Goal: Check status: Check status

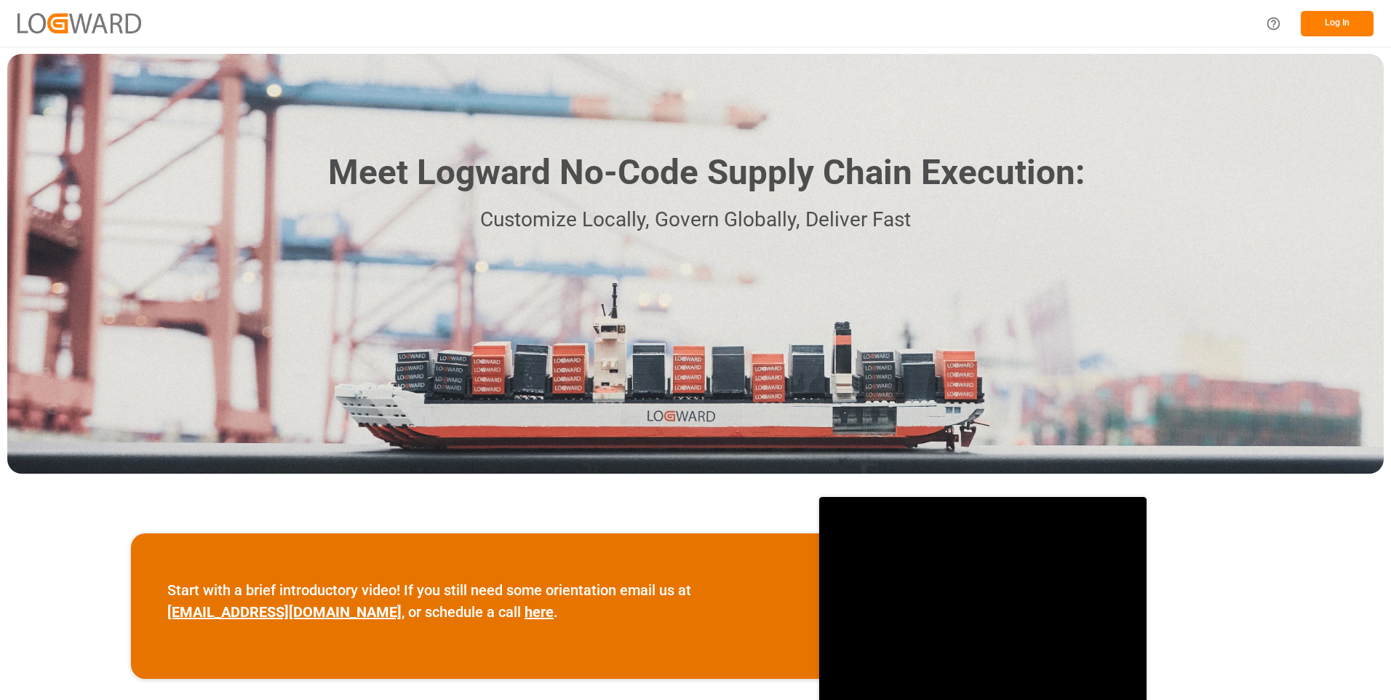
click at [1343, 20] on button "Log In" at bounding box center [1337, 23] width 73 height 25
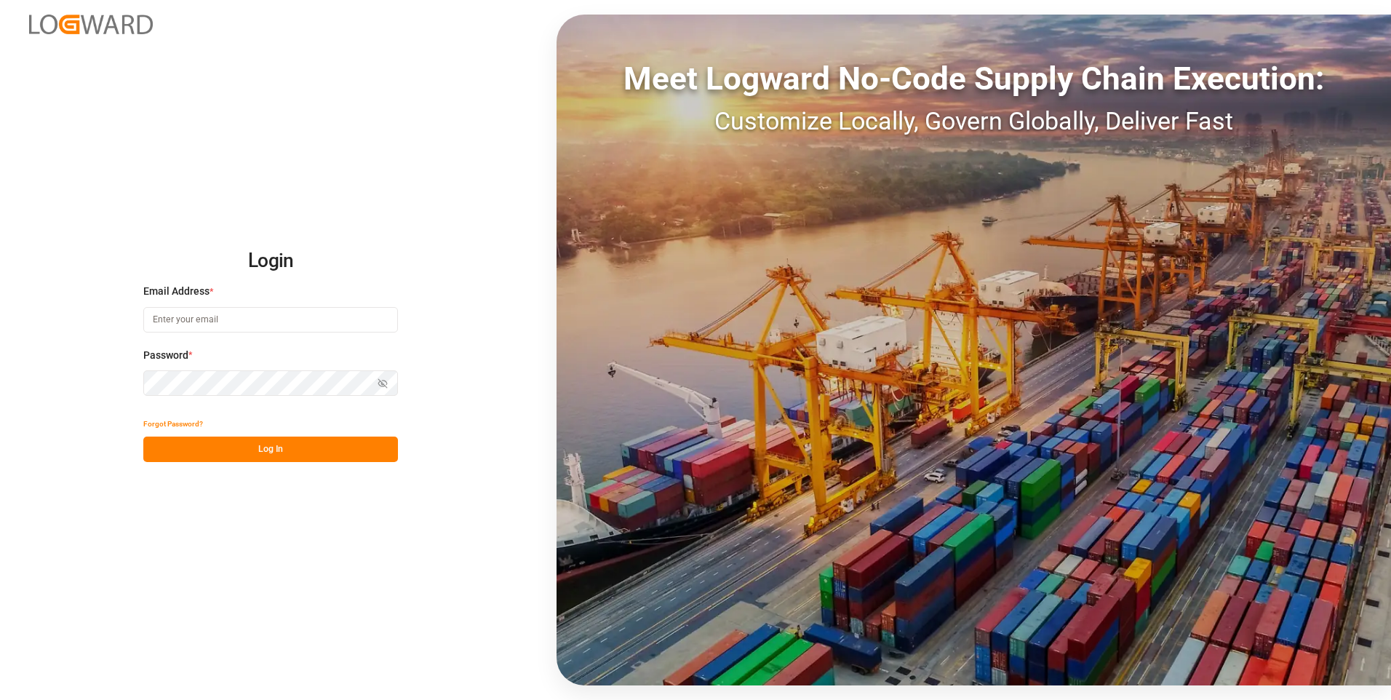
type input "julissa.then@leschaco.com"
click at [326, 446] on button "Log In" at bounding box center [270, 449] width 255 height 25
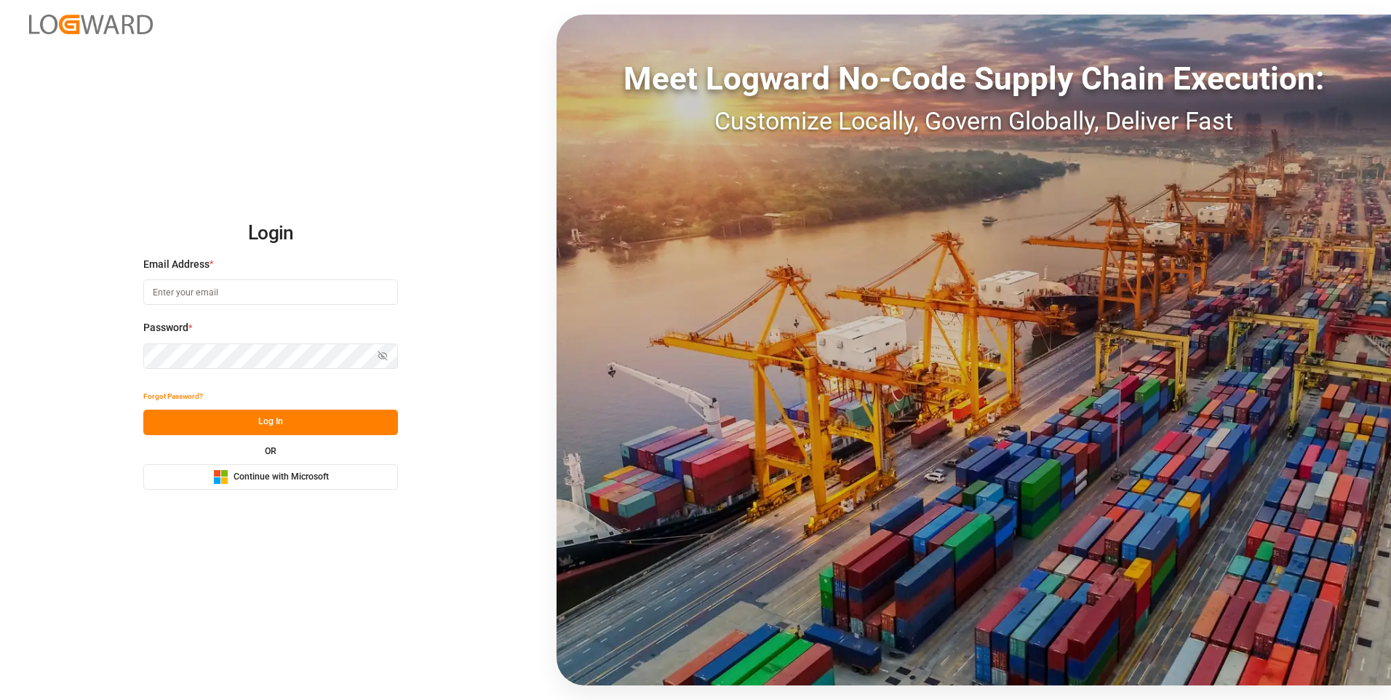
type input "[PERSON_NAME][EMAIL_ADDRESS][DOMAIN_NAME]"
click at [282, 417] on button "Log In" at bounding box center [270, 422] width 255 height 25
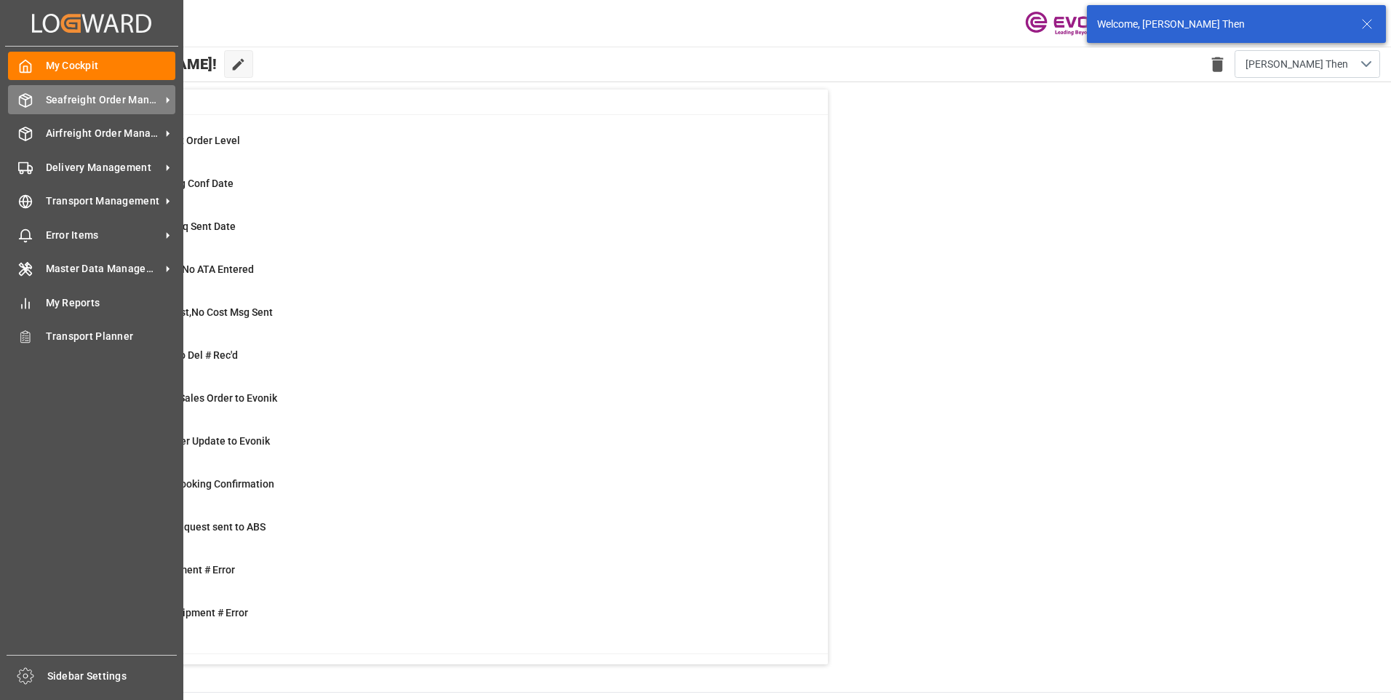
click at [58, 103] on span "Seafreight Order Management" at bounding box center [103, 99] width 115 height 15
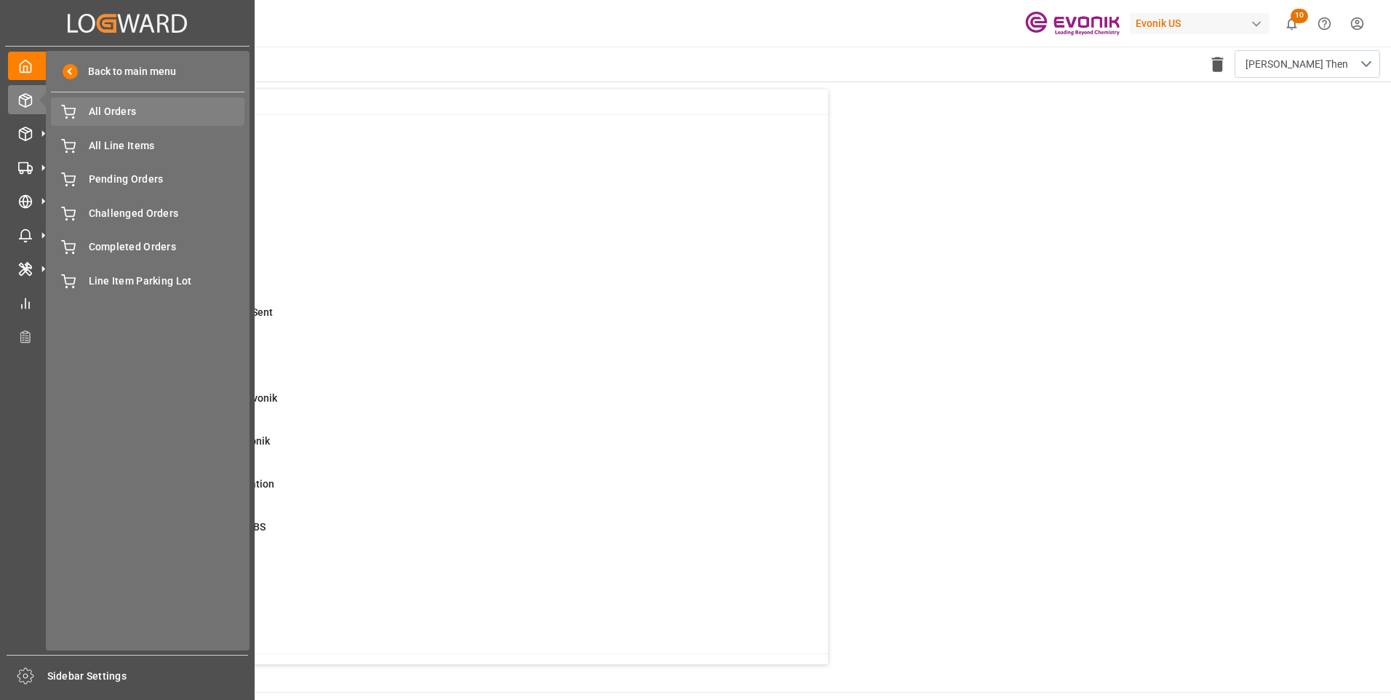
click at [146, 118] on span "All Orders" at bounding box center [167, 111] width 156 height 15
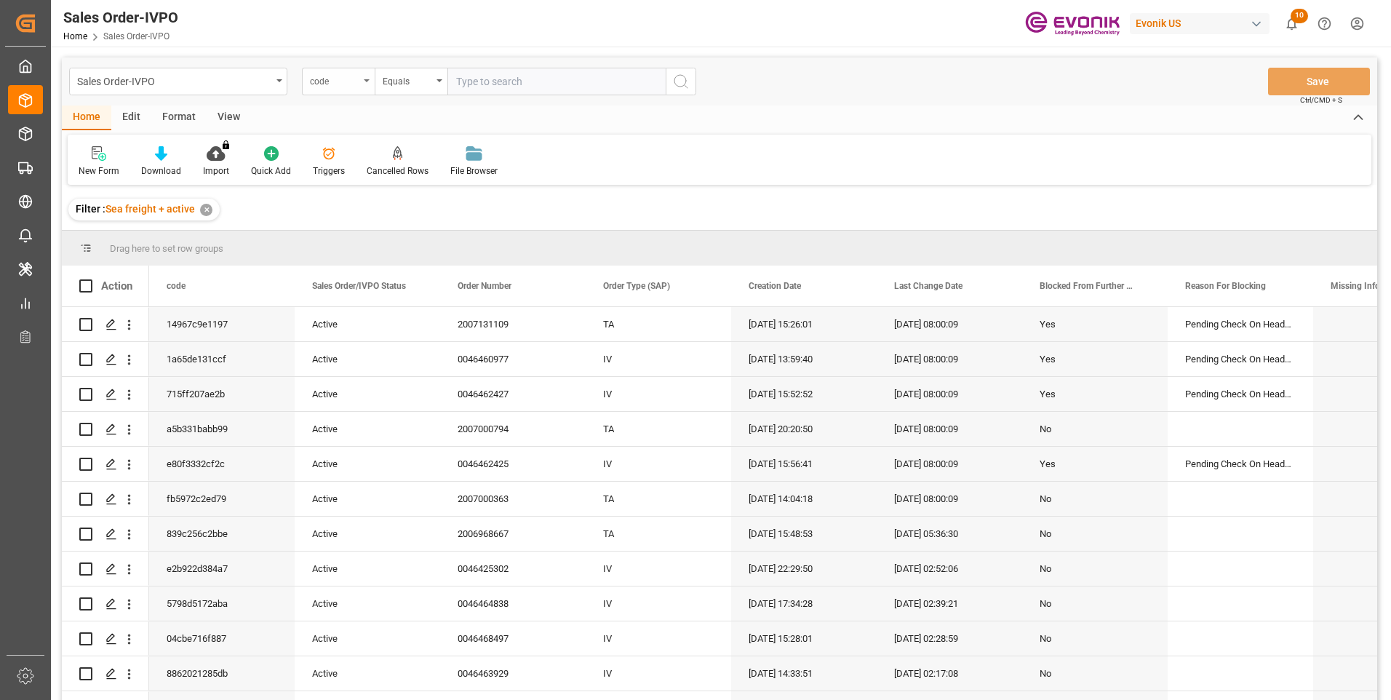
click at [360, 85] on div "code" at bounding box center [338, 82] width 73 height 28
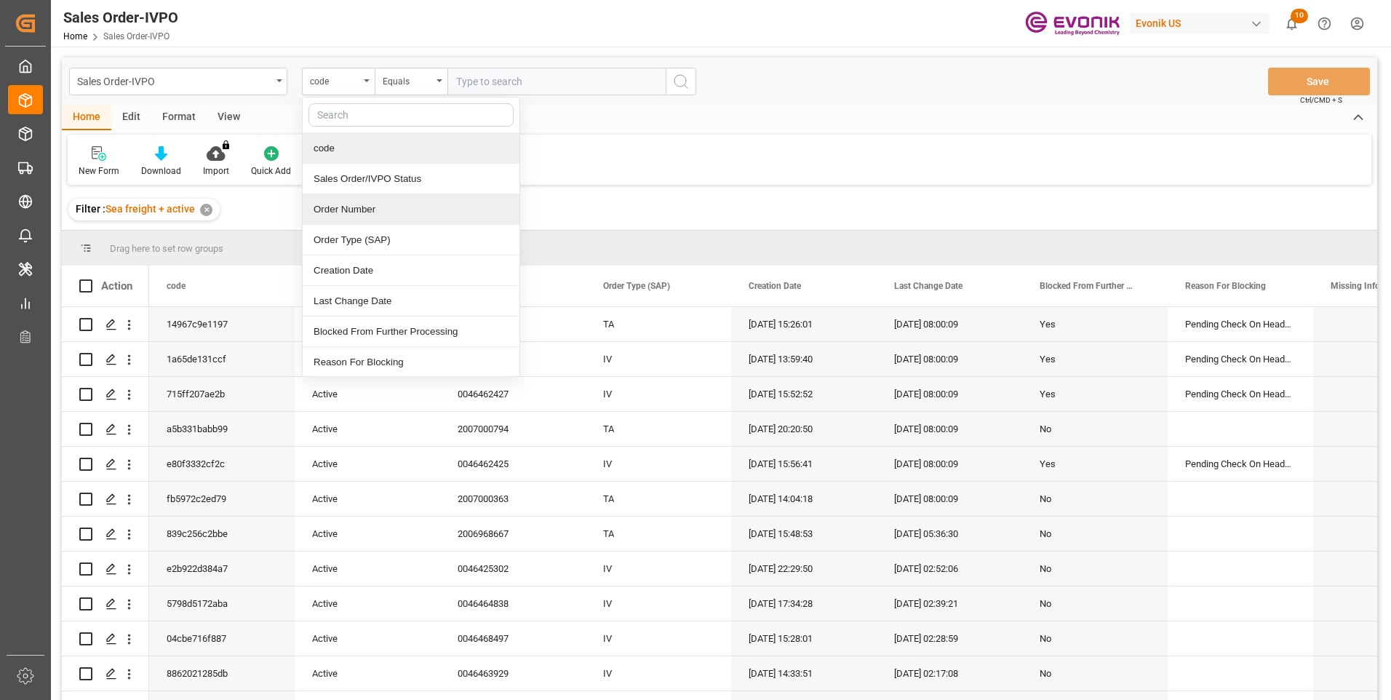
click at [343, 215] on div "Order Number" at bounding box center [411, 209] width 217 height 31
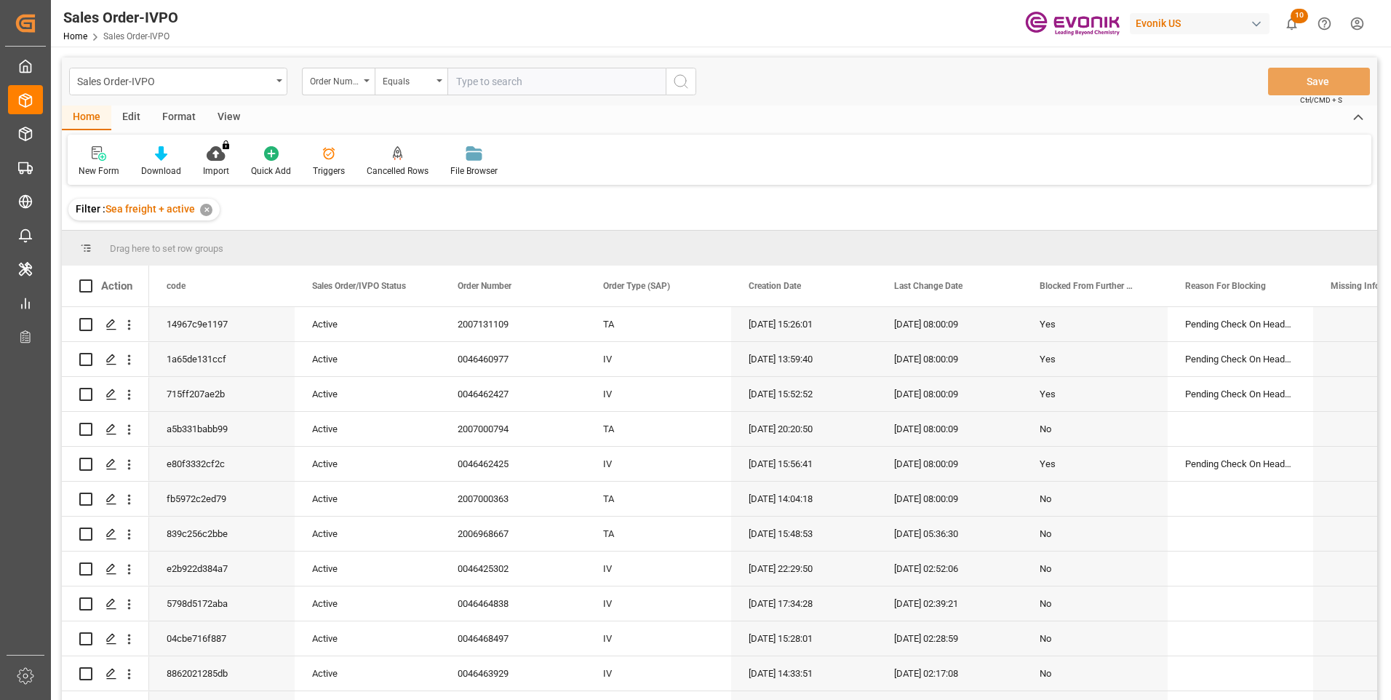
click at [478, 71] on input "text" at bounding box center [556, 82] width 218 height 28
paste input "46468293"
type input "0046468293"
click at [685, 88] on icon "search button" at bounding box center [680, 81] width 17 height 17
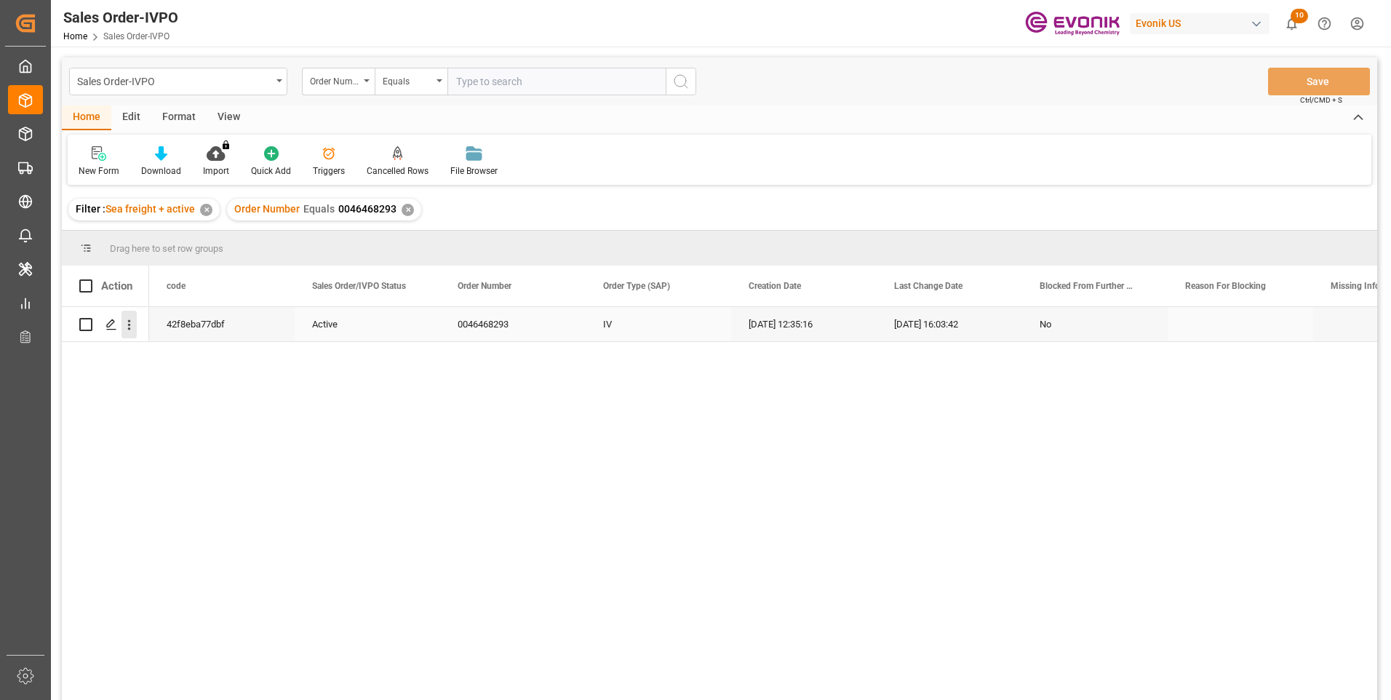
click at [130, 327] on icon "open menu" at bounding box center [129, 324] width 15 height 15
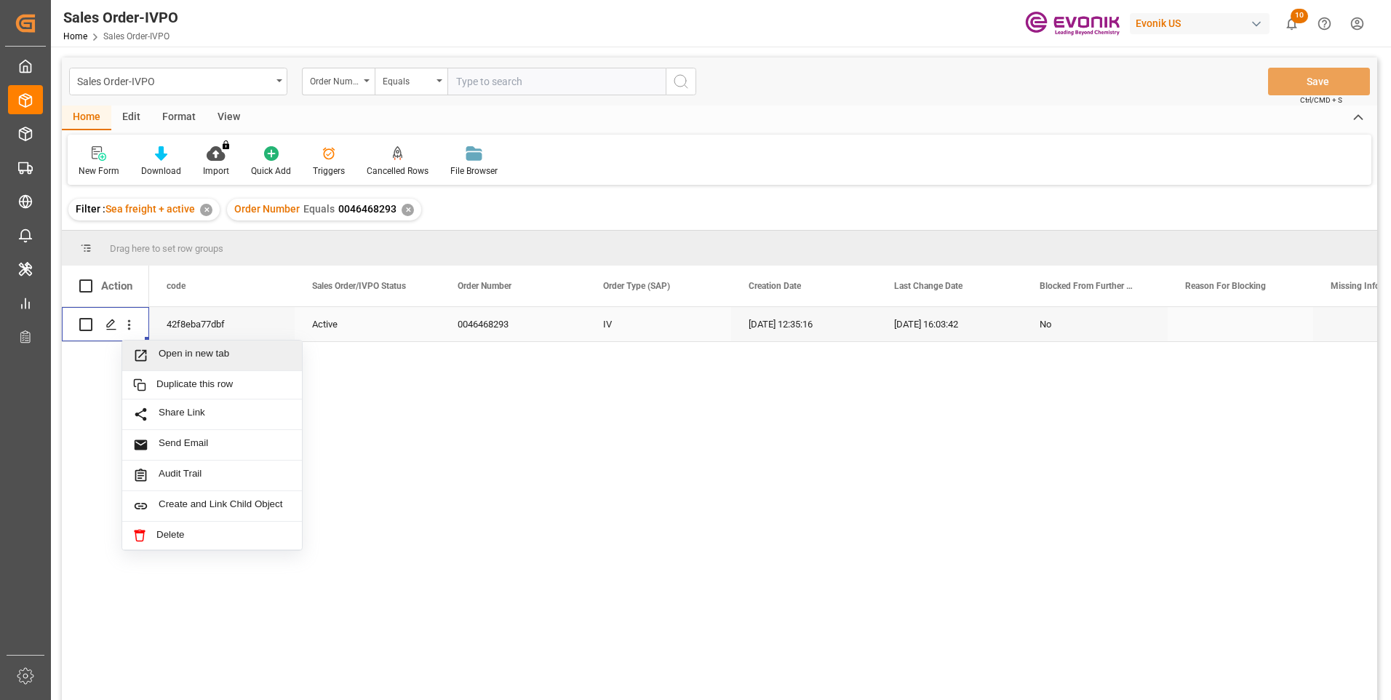
click at [199, 351] on span "Open in new tab" at bounding box center [225, 355] width 132 height 15
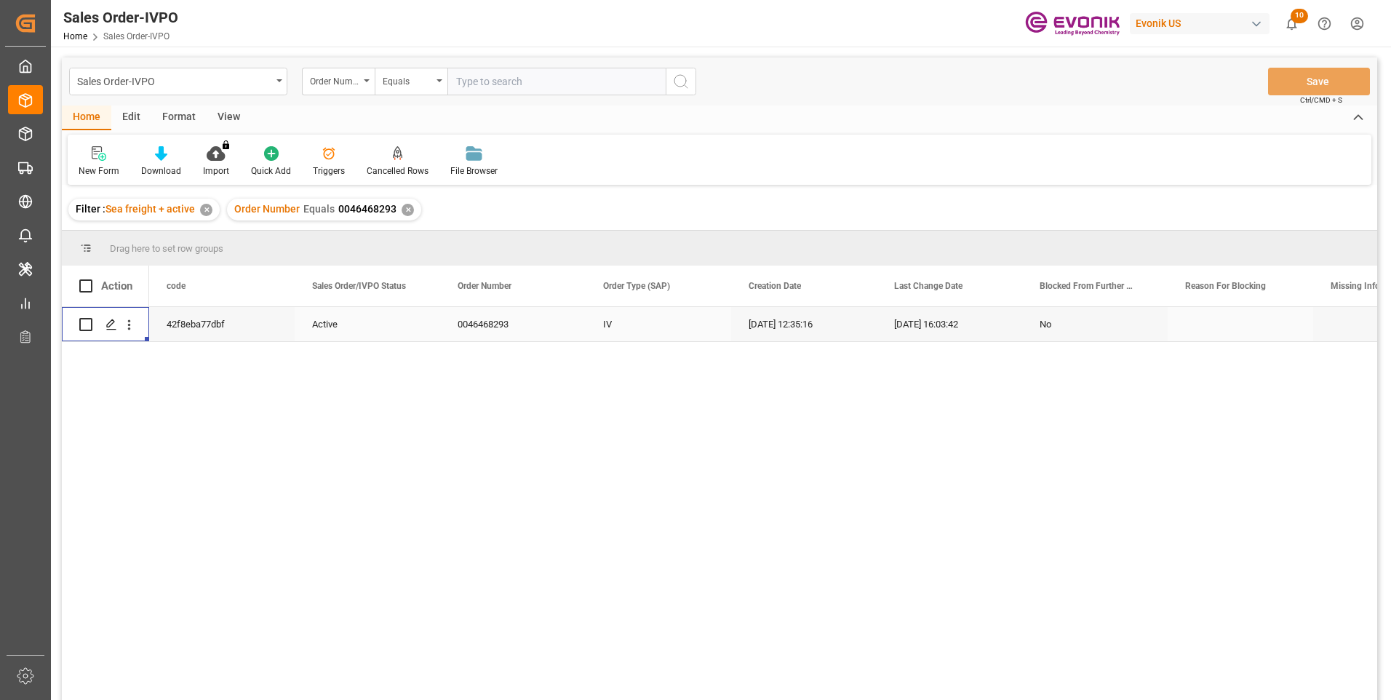
click at [506, 86] on input "text" at bounding box center [556, 82] width 218 height 28
paste input "0046456180"
type input "0046456180"
click at [677, 88] on icon "search button" at bounding box center [680, 81] width 17 height 17
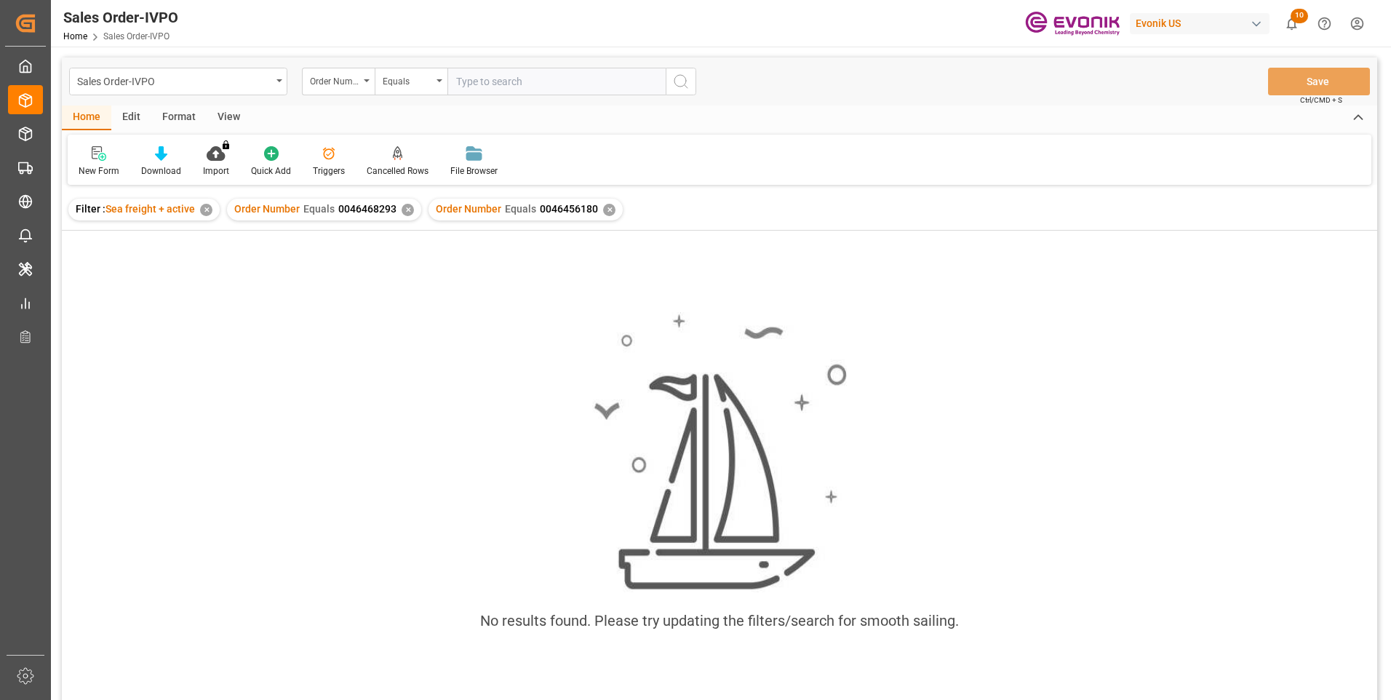
click at [402, 215] on div "✕" at bounding box center [408, 210] width 12 height 12
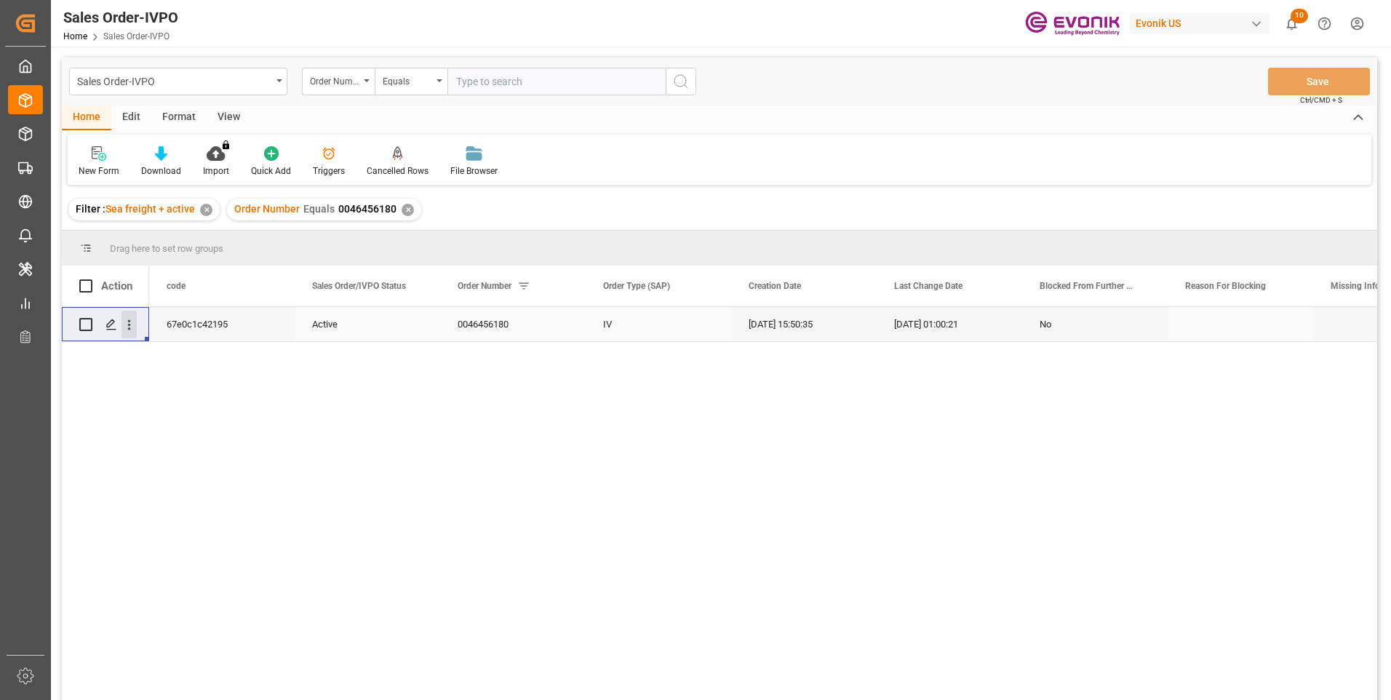
click at [124, 331] on icon "open menu" at bounding box center [129, 324] width 15 height 15
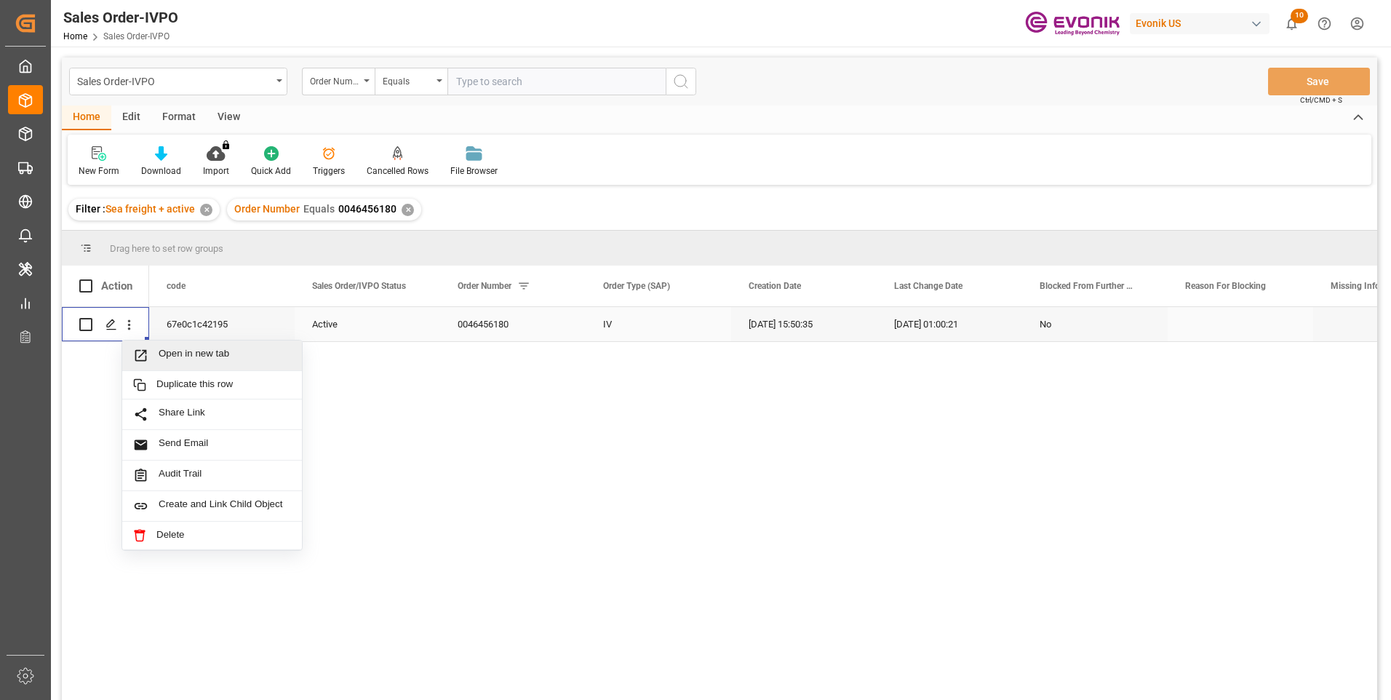
click at [164, 352] on span "Open in new tab" at bounding box center [225, 355] width 132 height 15
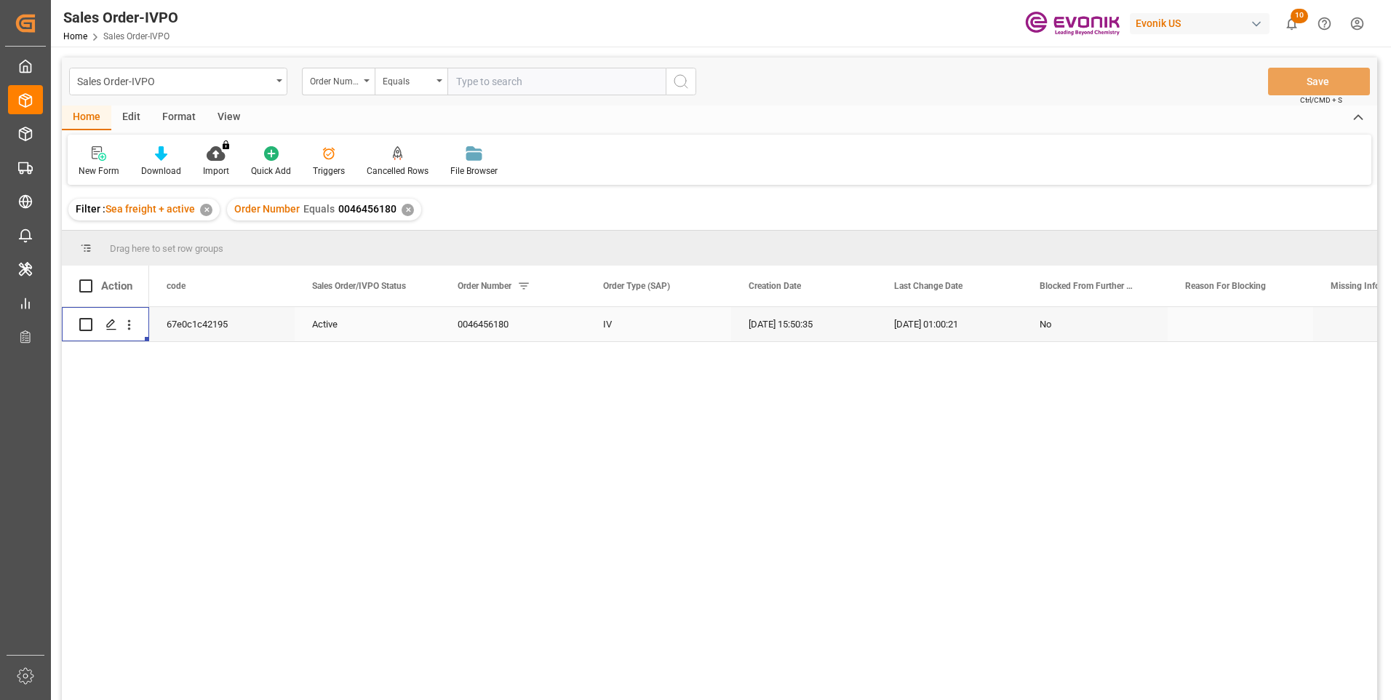
click at [539, 71] on input "text" at bounding box center [556, 82] width 218 height 28
paste input "46466635"
type input "0046466635"
click at [673, 83] on icon "search button" at bounding box center [680, 81] width 17 height 17
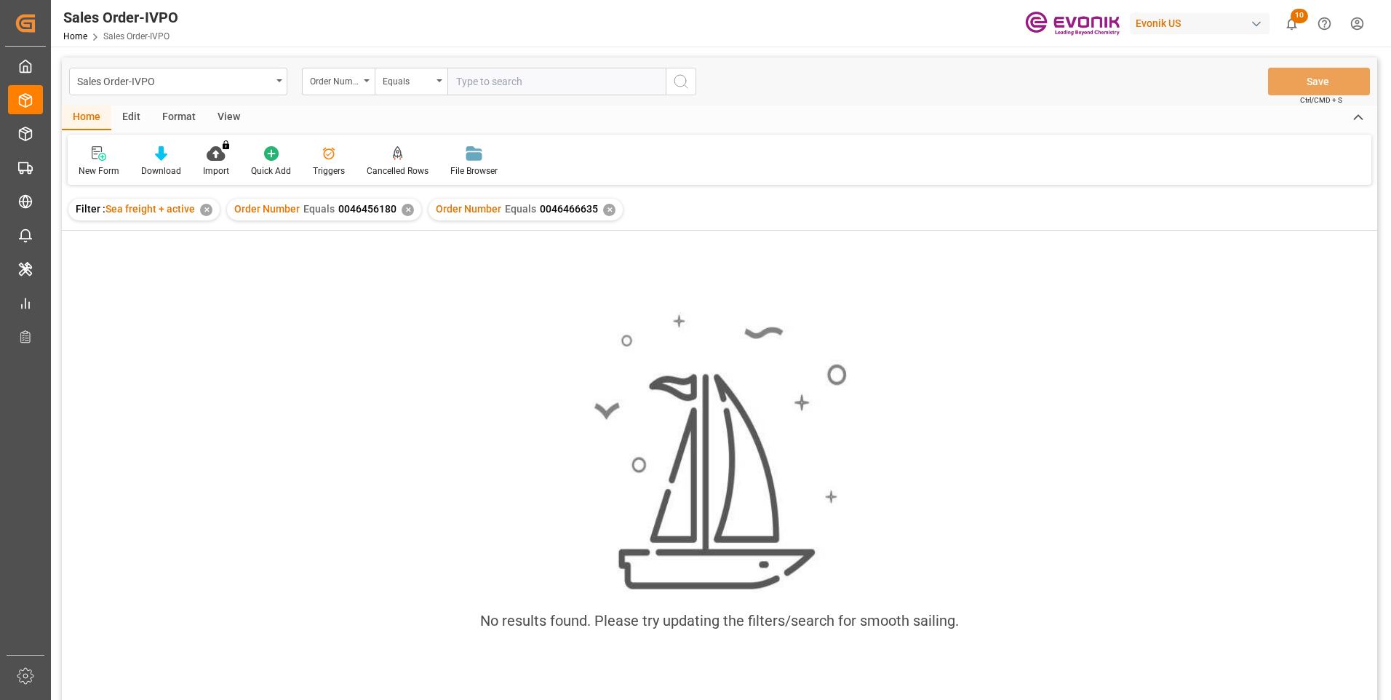
click at [409, 211] on div "✕" at bounding box center [408, 210] width 12 height 12
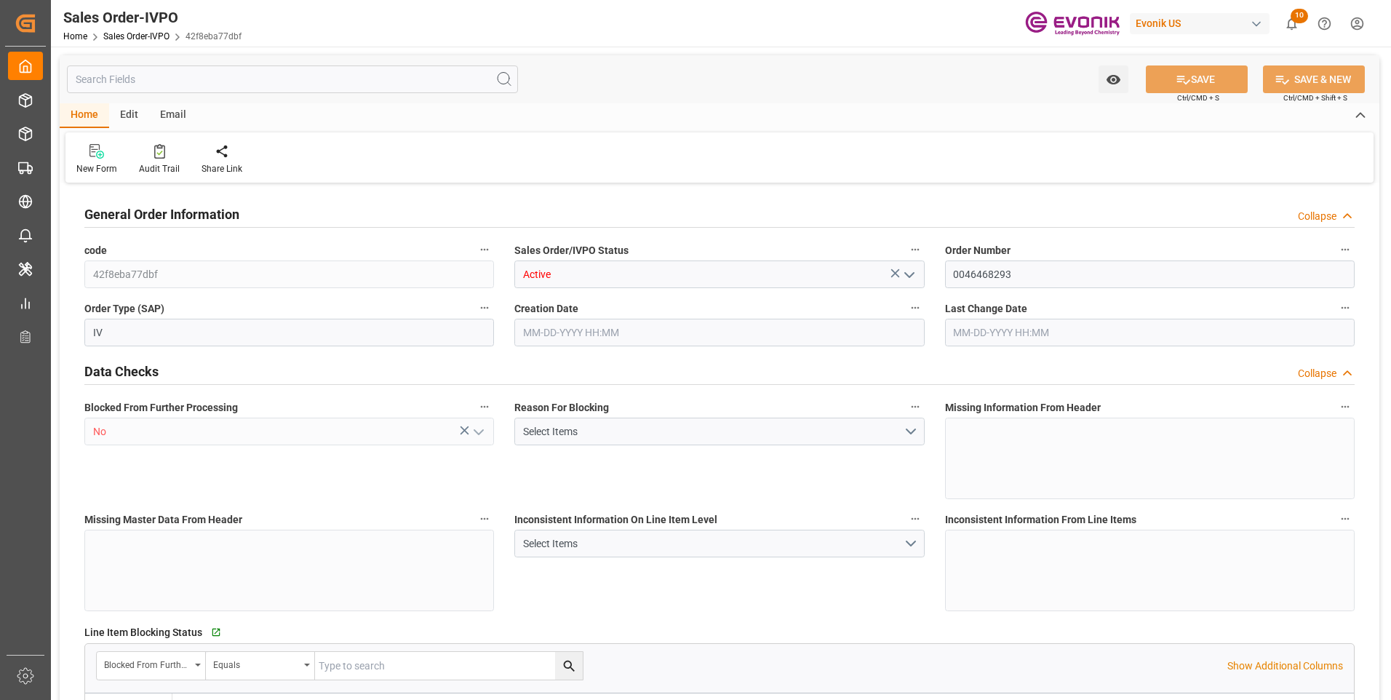
type input "BRSSZ"
type input "0"
type input "1"
type input "455"
type input "08-14-2025 12:35"
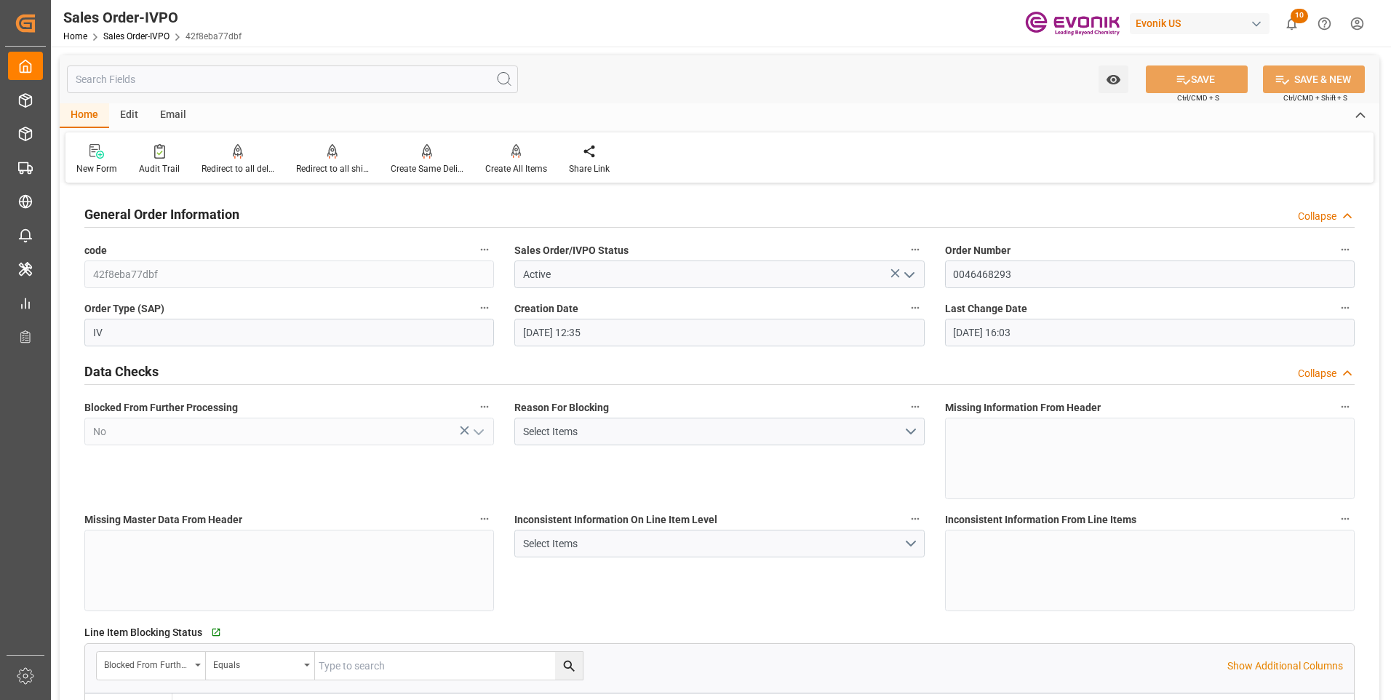
type input "08-18-2025 16:03"
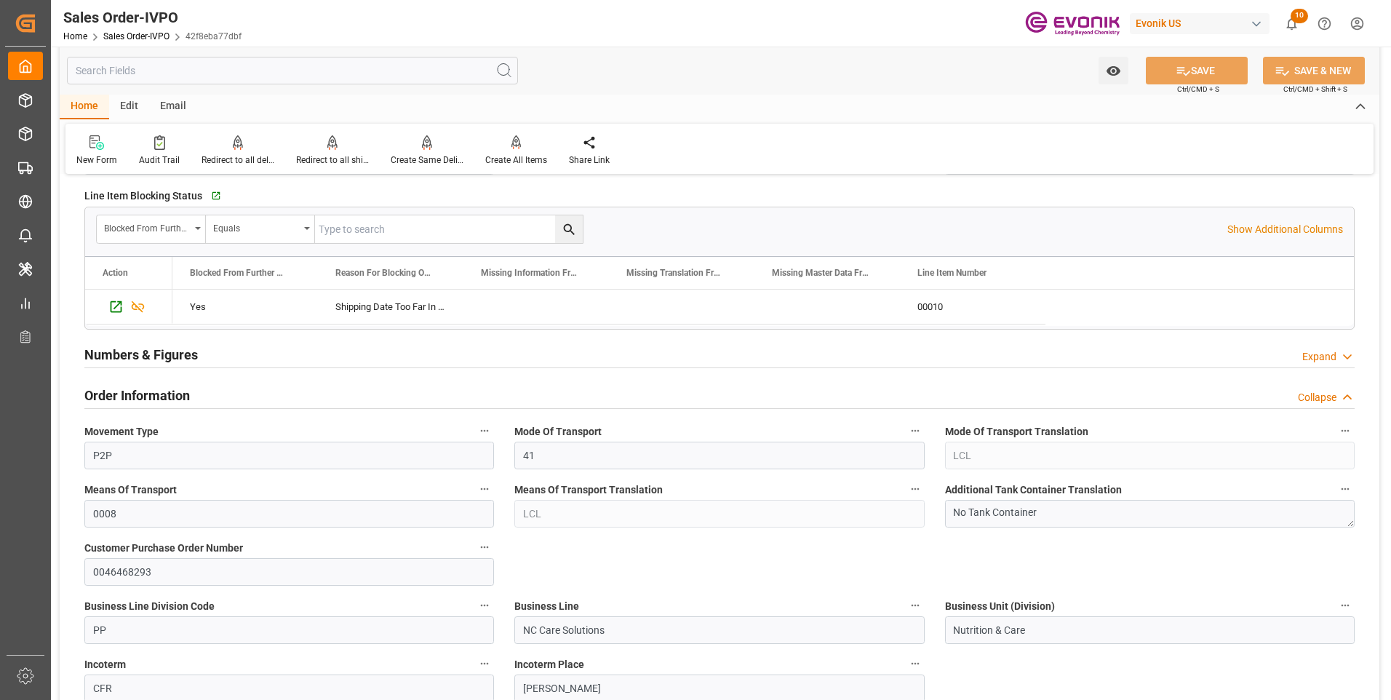
scroll to position [364, 0]
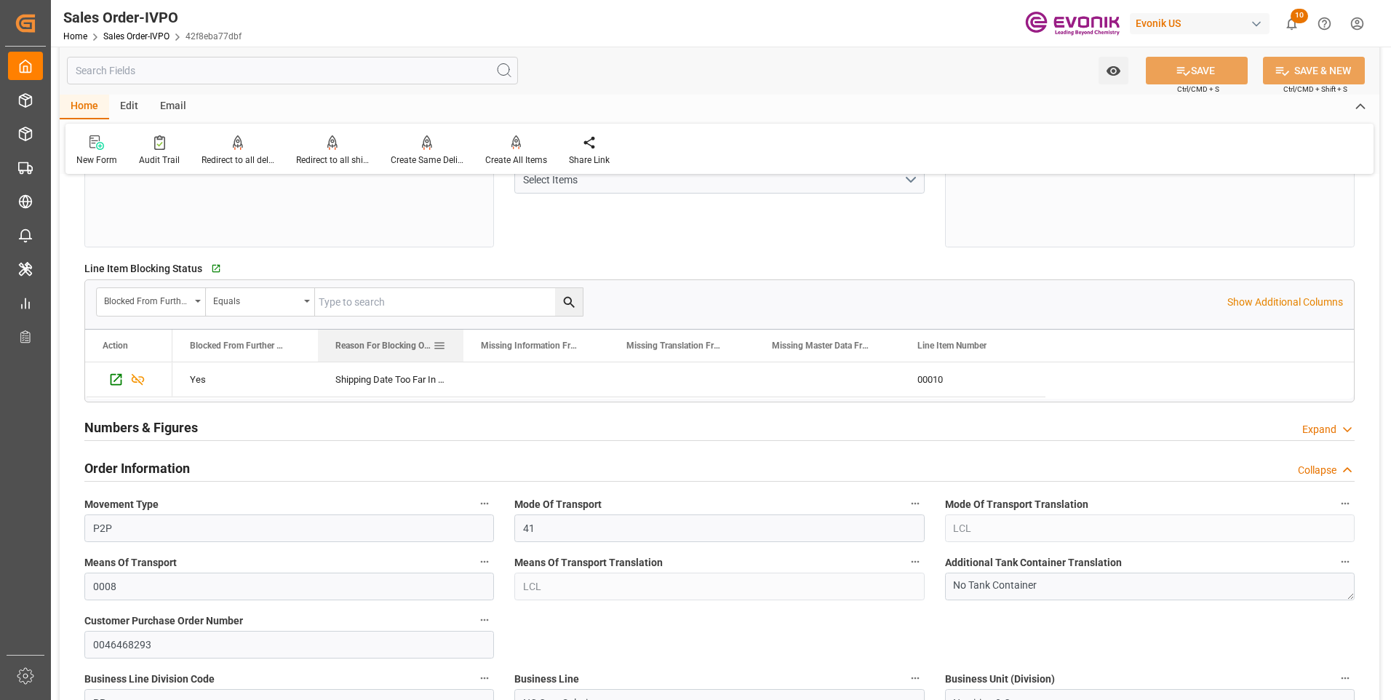
drag, startPoint x: 461, startPoint y: 344, endPoint x: 482, endPoint y: 345, distance: 20.4
click at [464, 344] on div at bounding box center [464, 346] width 6 height 32
click at [564, 351] on span "Missing Information From Line Item" at bounding box center [532, 346] width 97 height 10
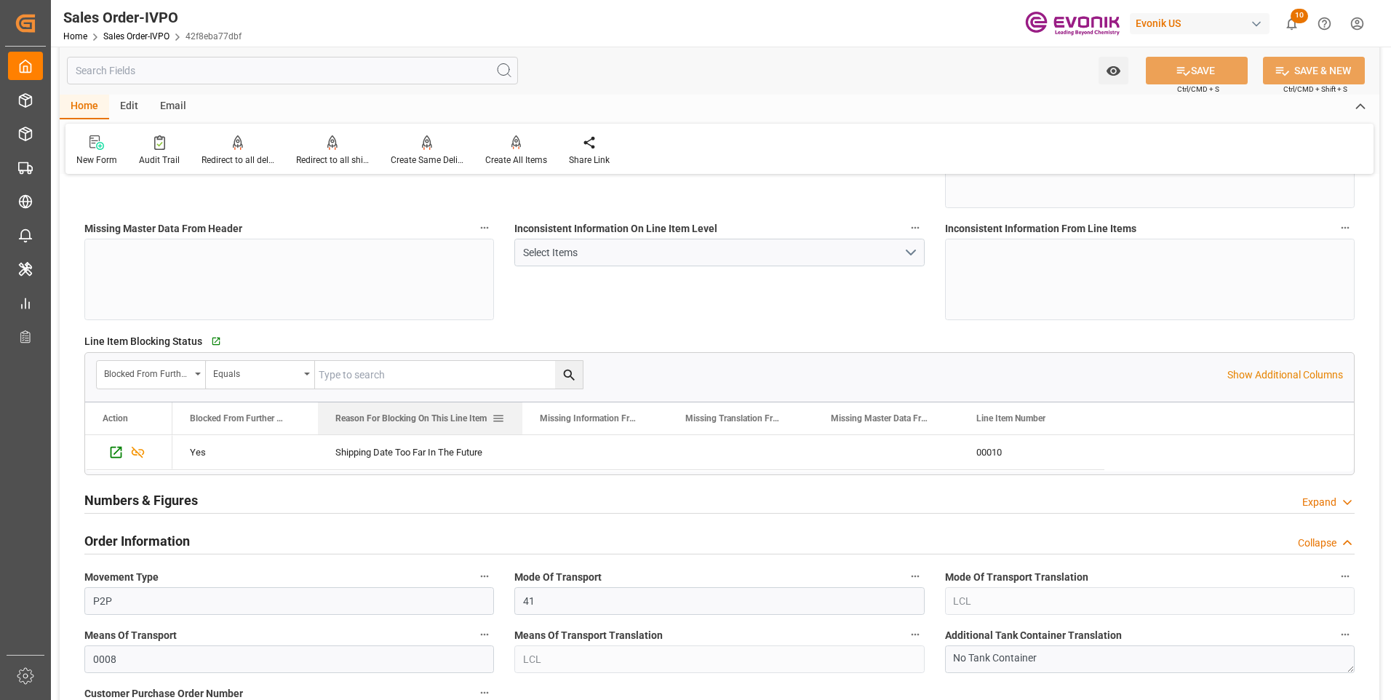
drag, startPoint x: 465, startPoint y: 418, endPoint x: 521, endPoint y: 418, distance: 56.0
click at [521, 418] on div at bounding box center [522, 418] width 6 height 32
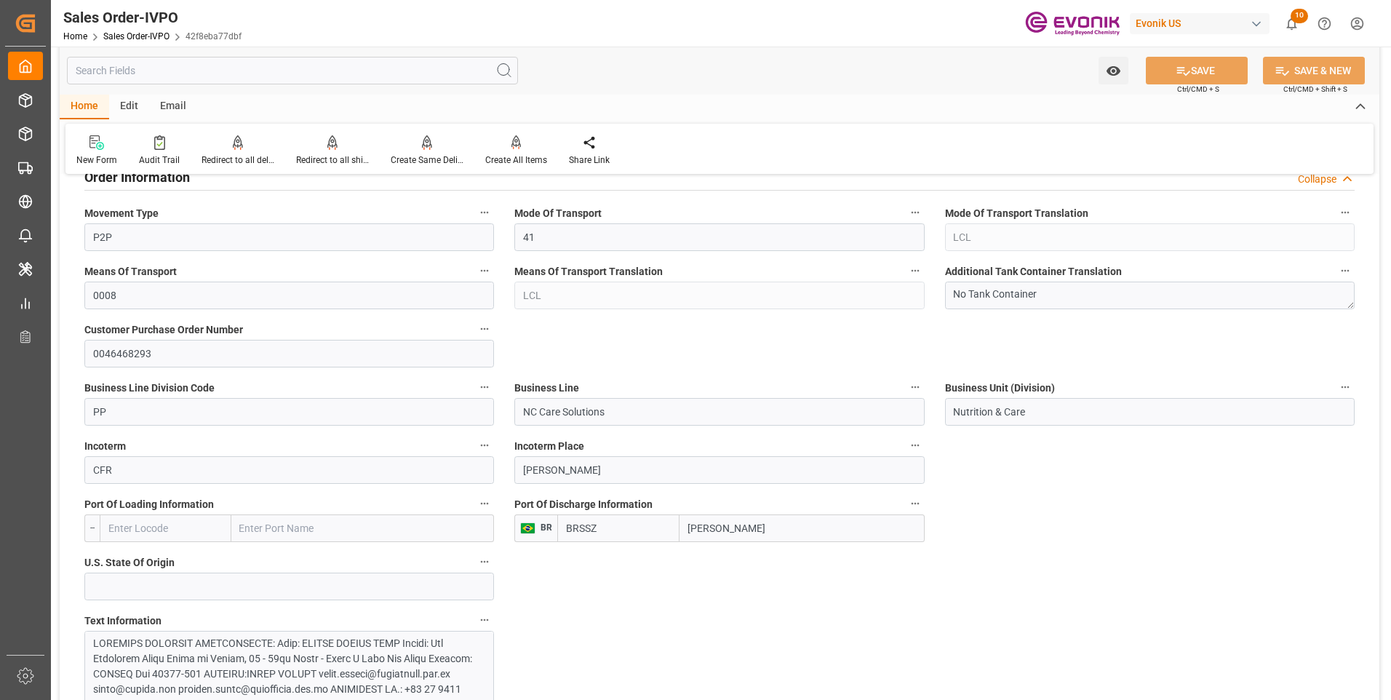
scroll to position [364, 0]
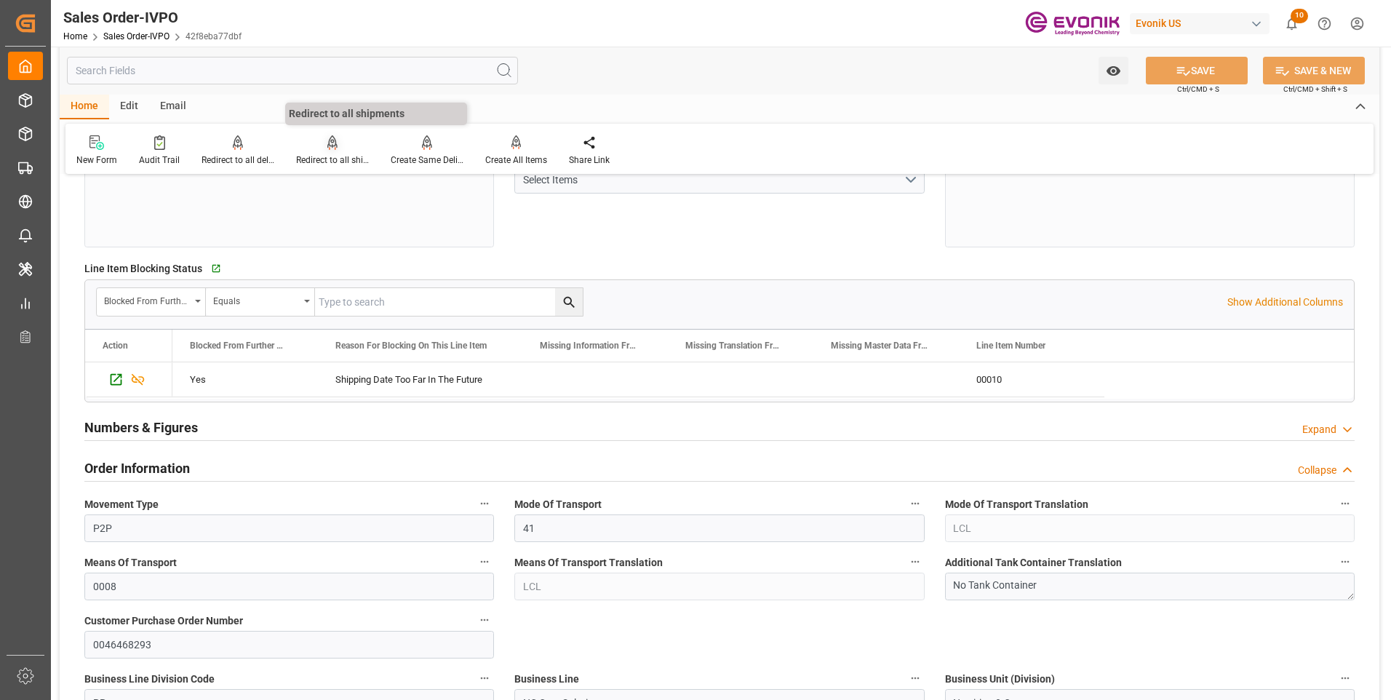
click at [332, 153] on div "Redirect to all shipments" at bounding box center [332, 151] width 95 height 32
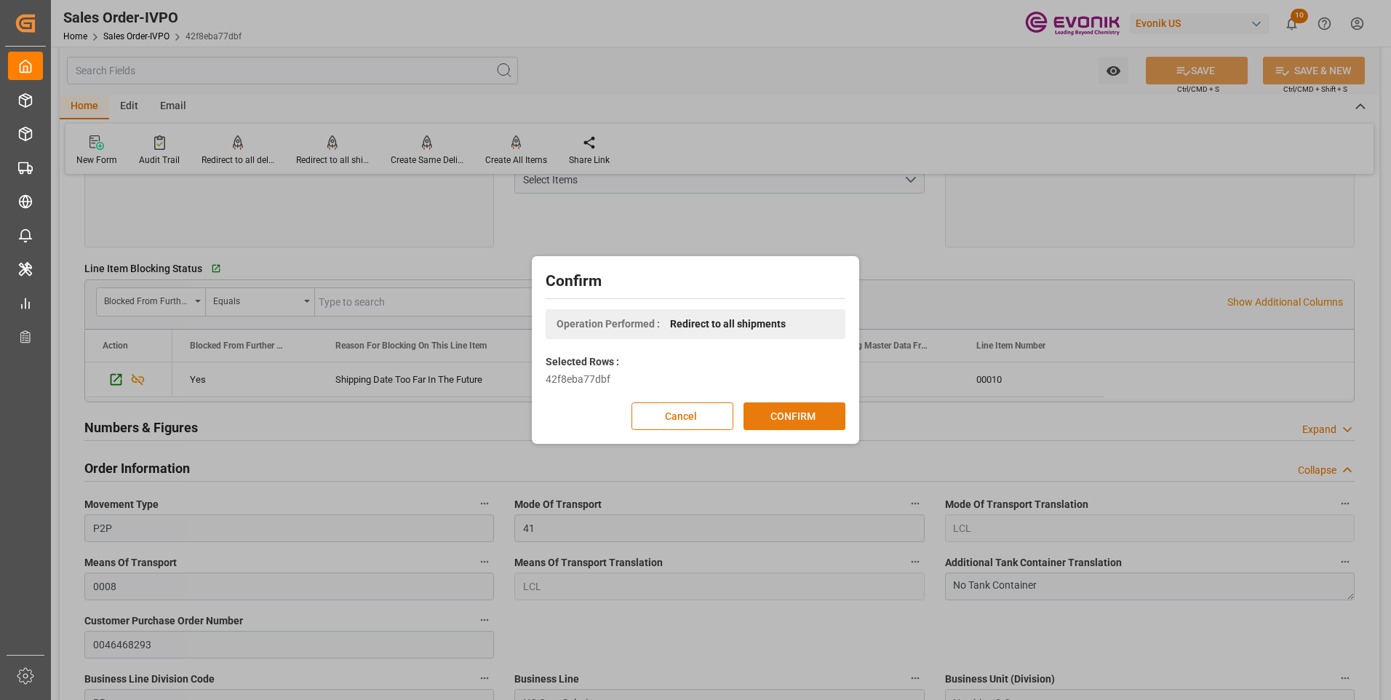
click at [785, 417] on button "CONFIRM" at bounding box center [795, 416] width 102 height 28
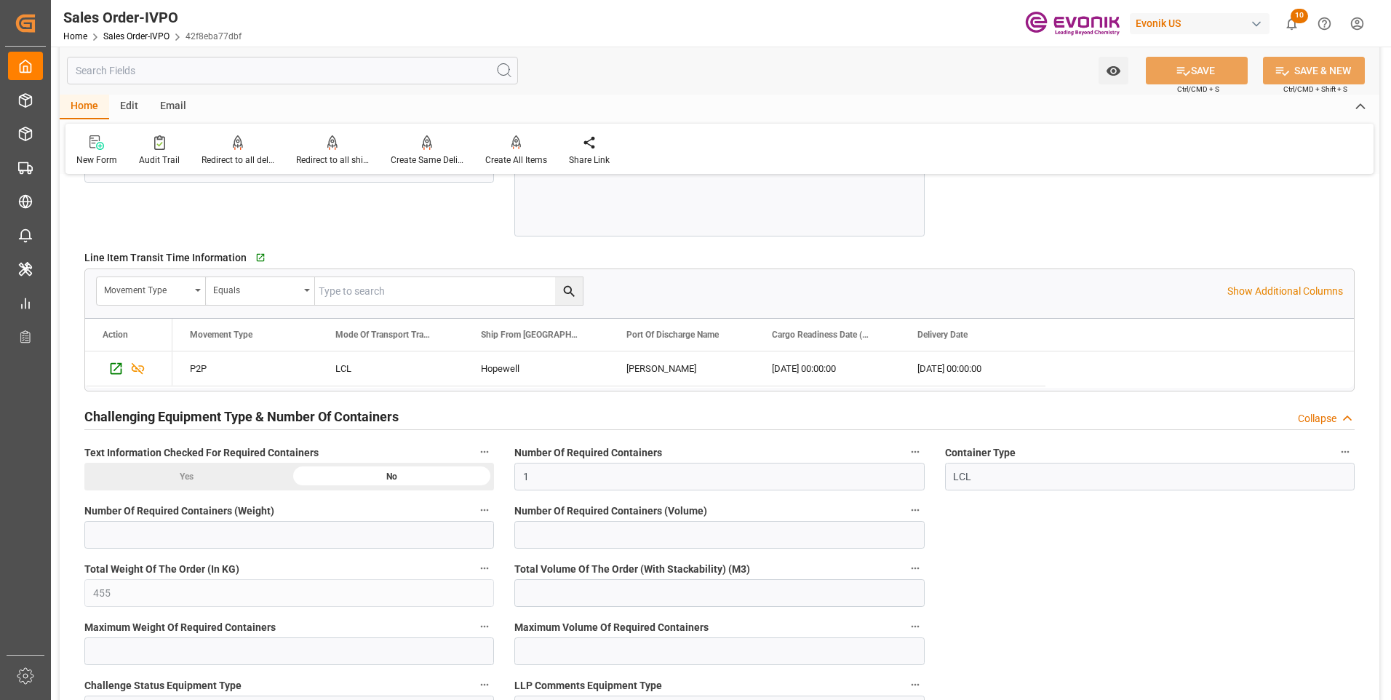
scroll to position [2328, 0]
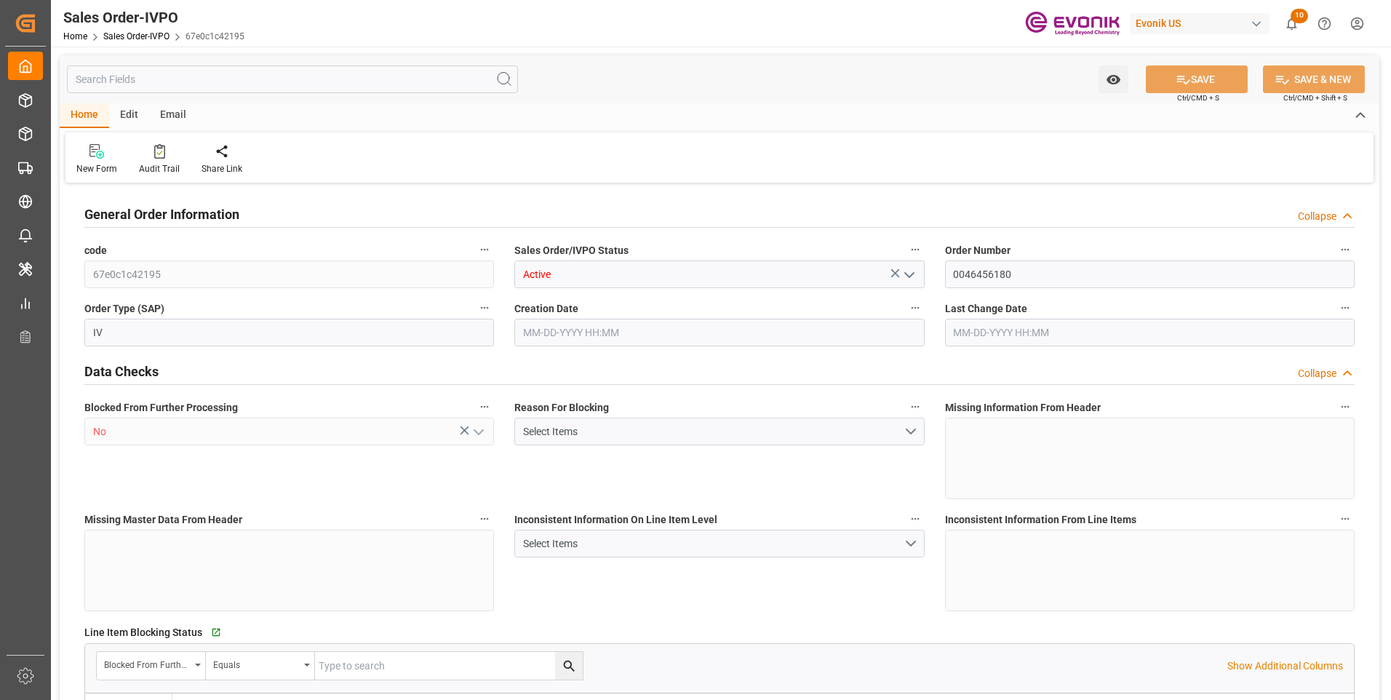
type input "IDSRG"
type input "0"
type input "1"
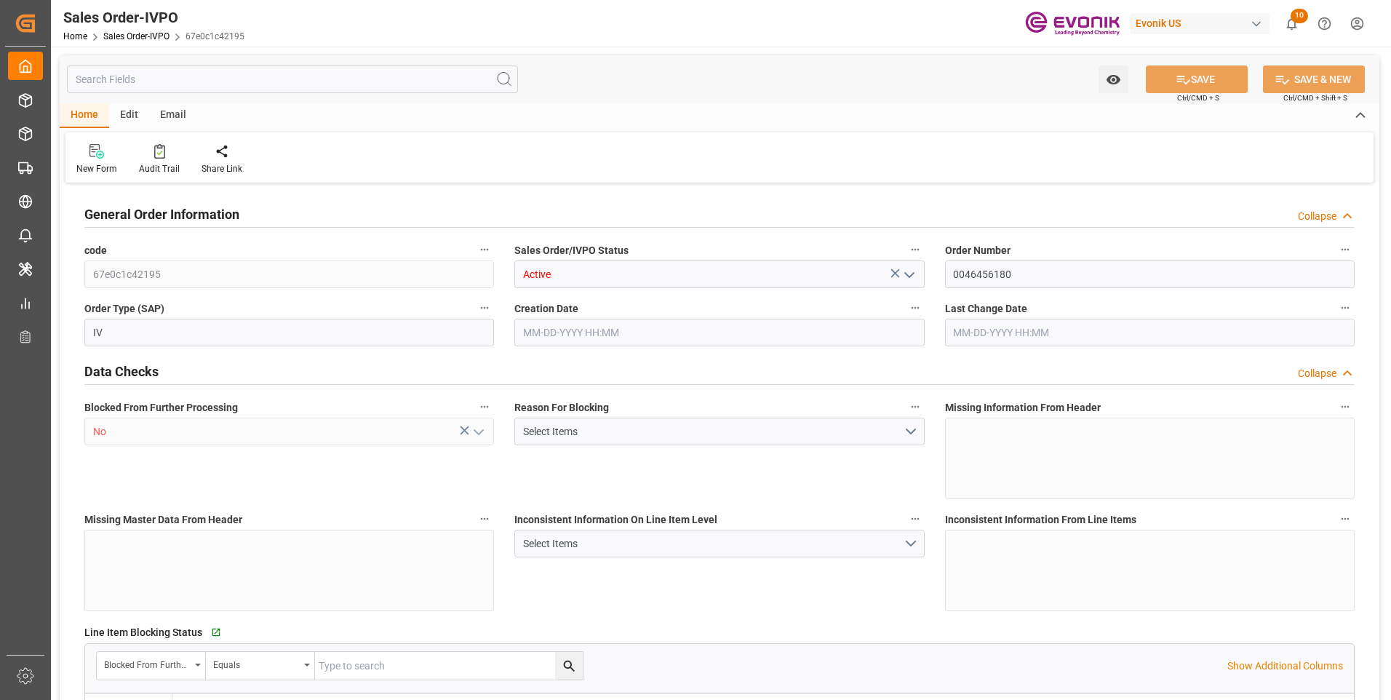
type input "7021.44"
type input "48.8764"
type input "19000"
type input "60"
type input "[DATE] 15:50"
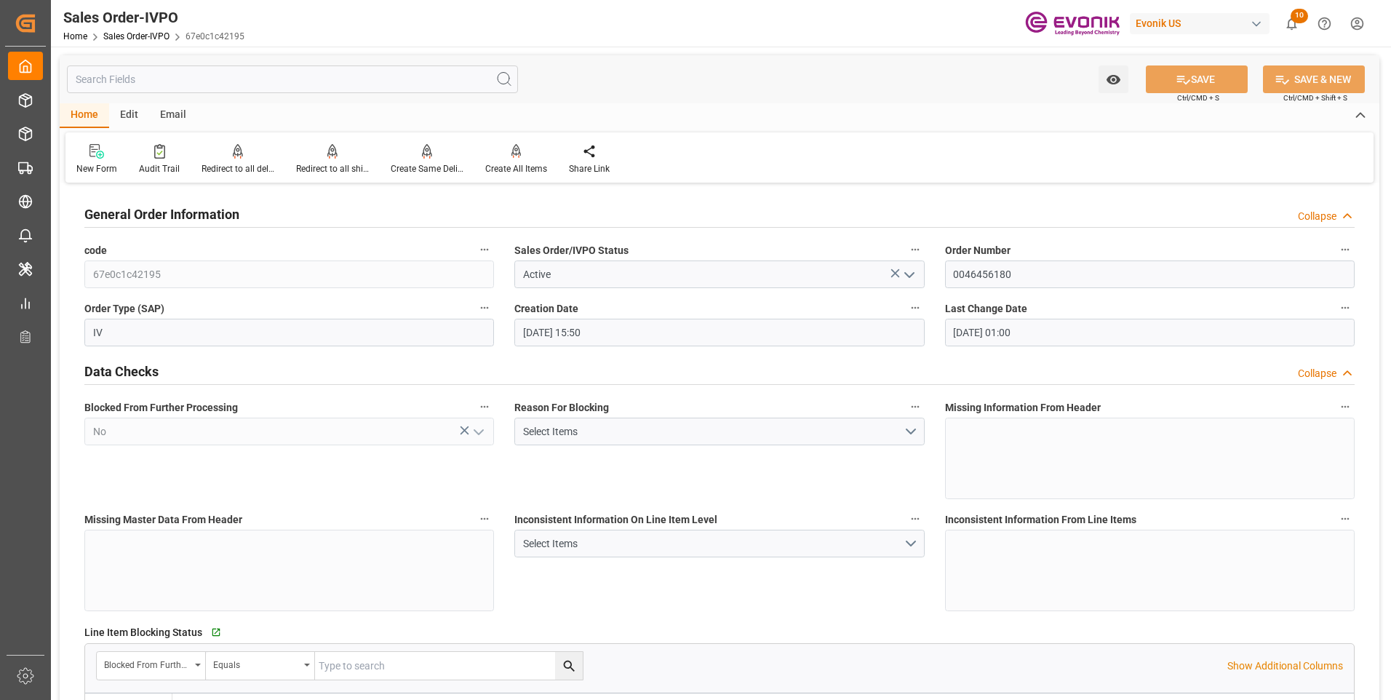
type input "[DATE] 01:00"
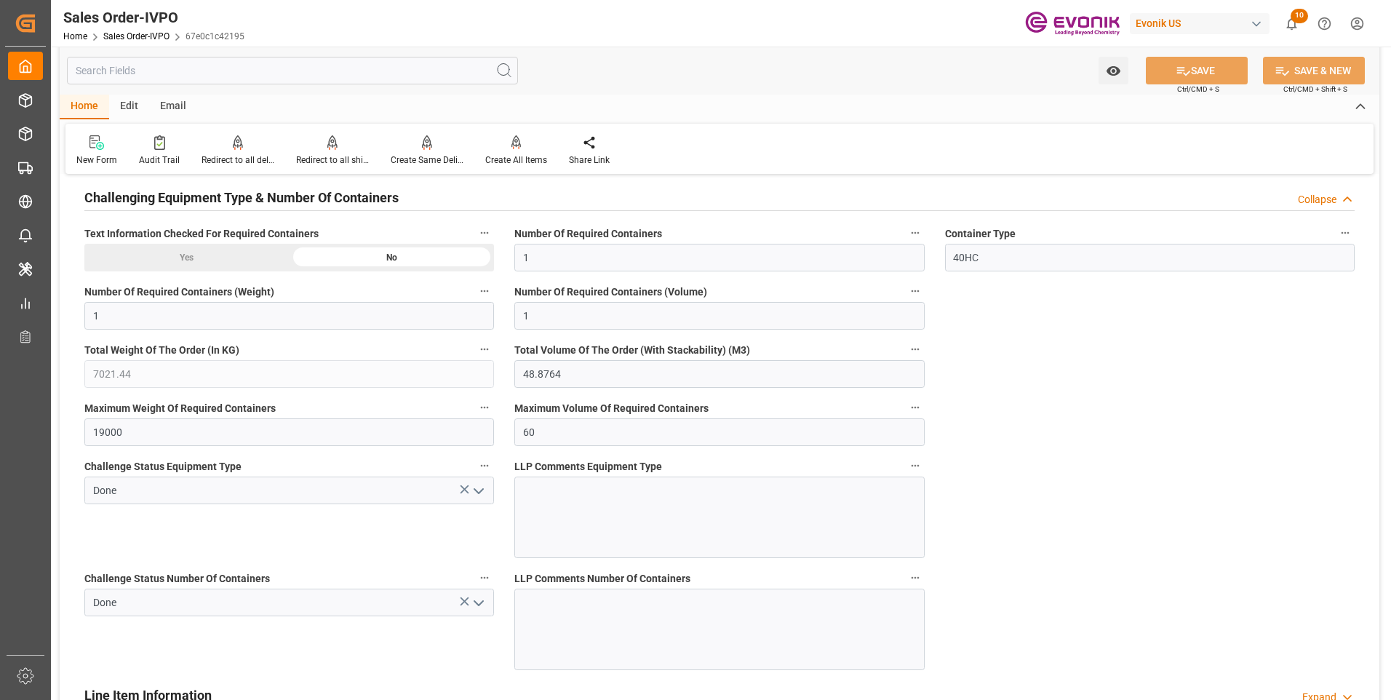
scroll to position [2693, 0]
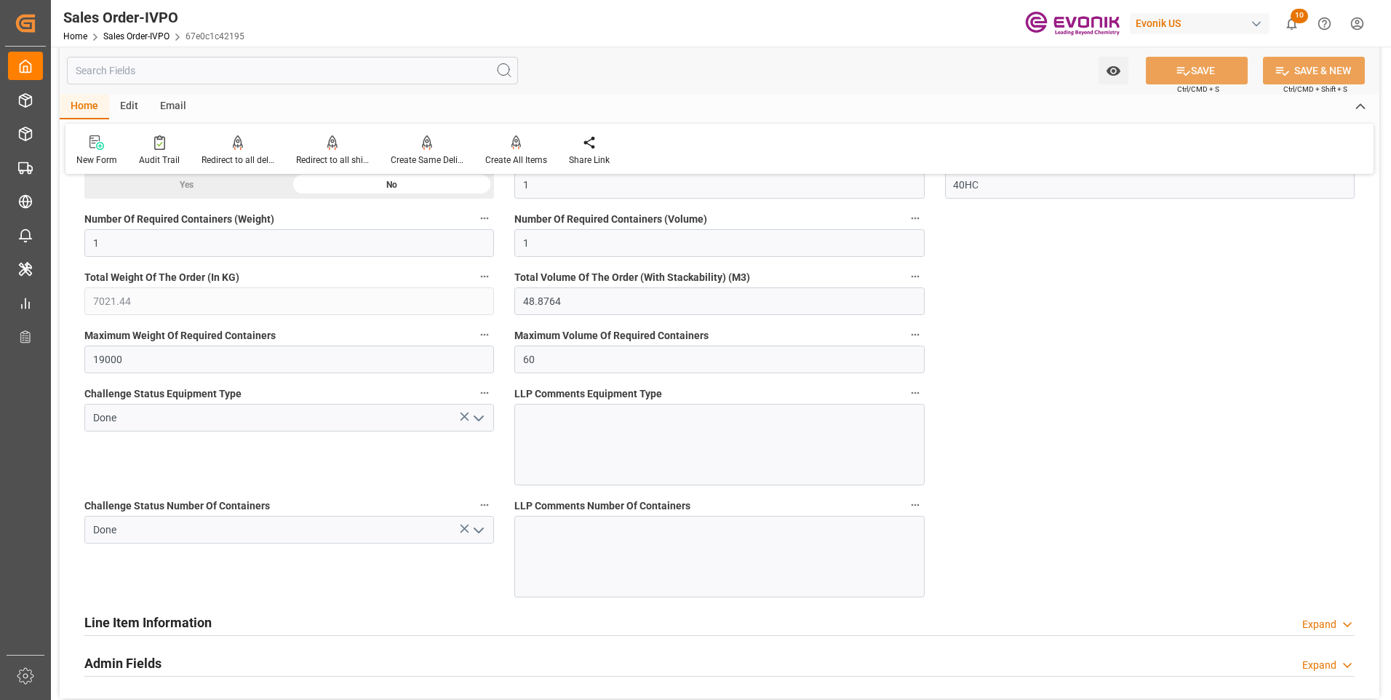
click at [141, 613] on h2 "Line Item Information" at bounding box center [147, 623] width 127 height 20
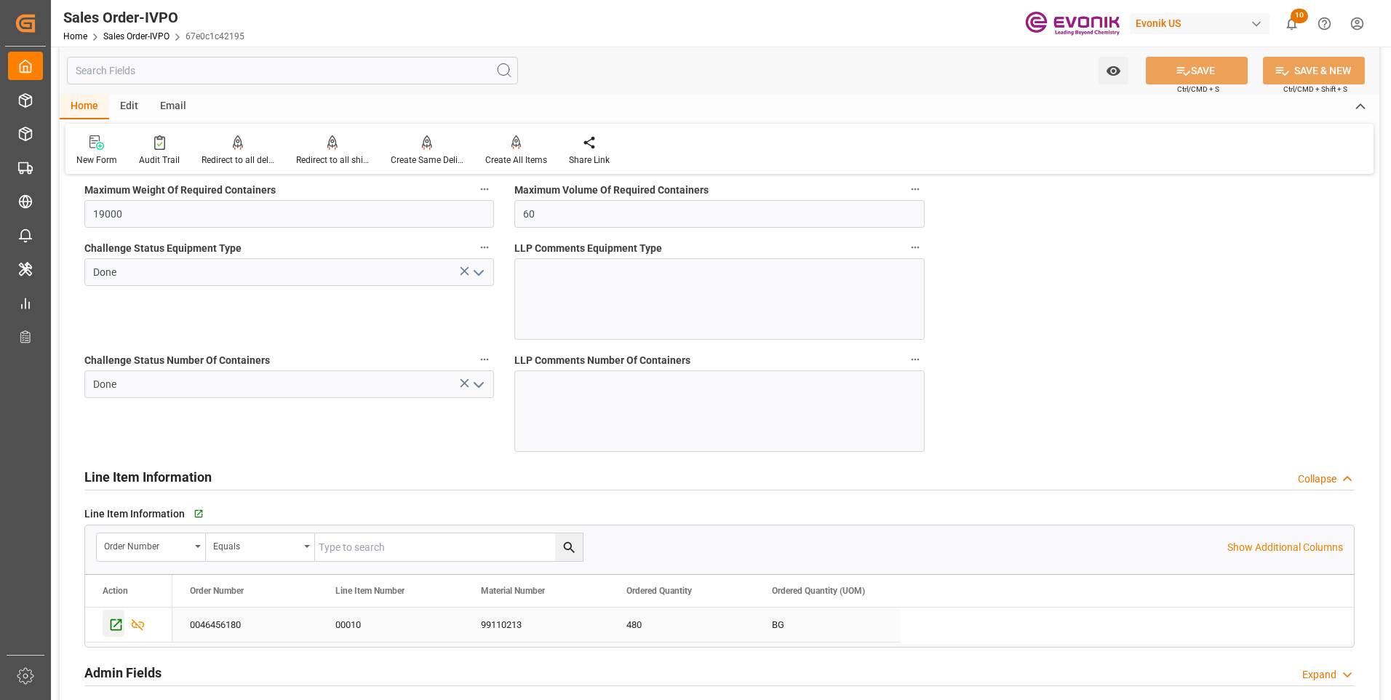
click at [114, 622] on icon "Press SPACE to select this row." at bounding box center [115, 624] width 15 height 15
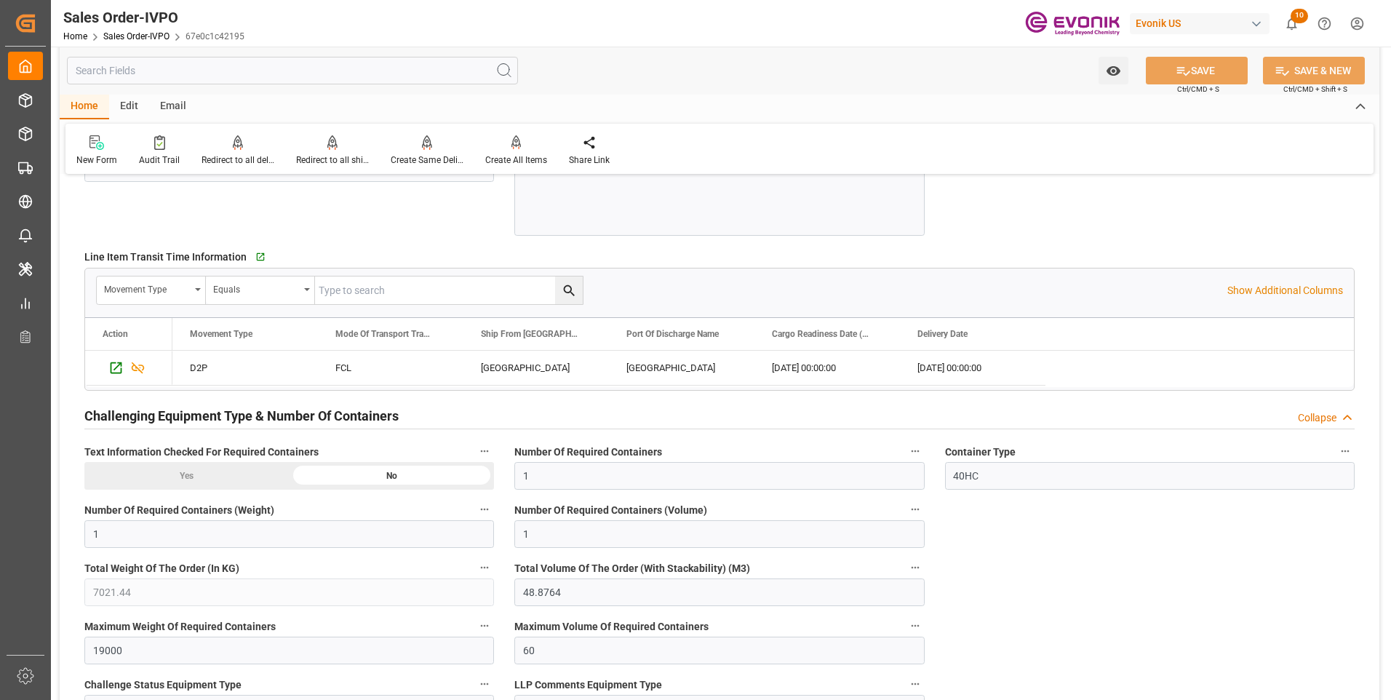
scroll to position [2329, 0]
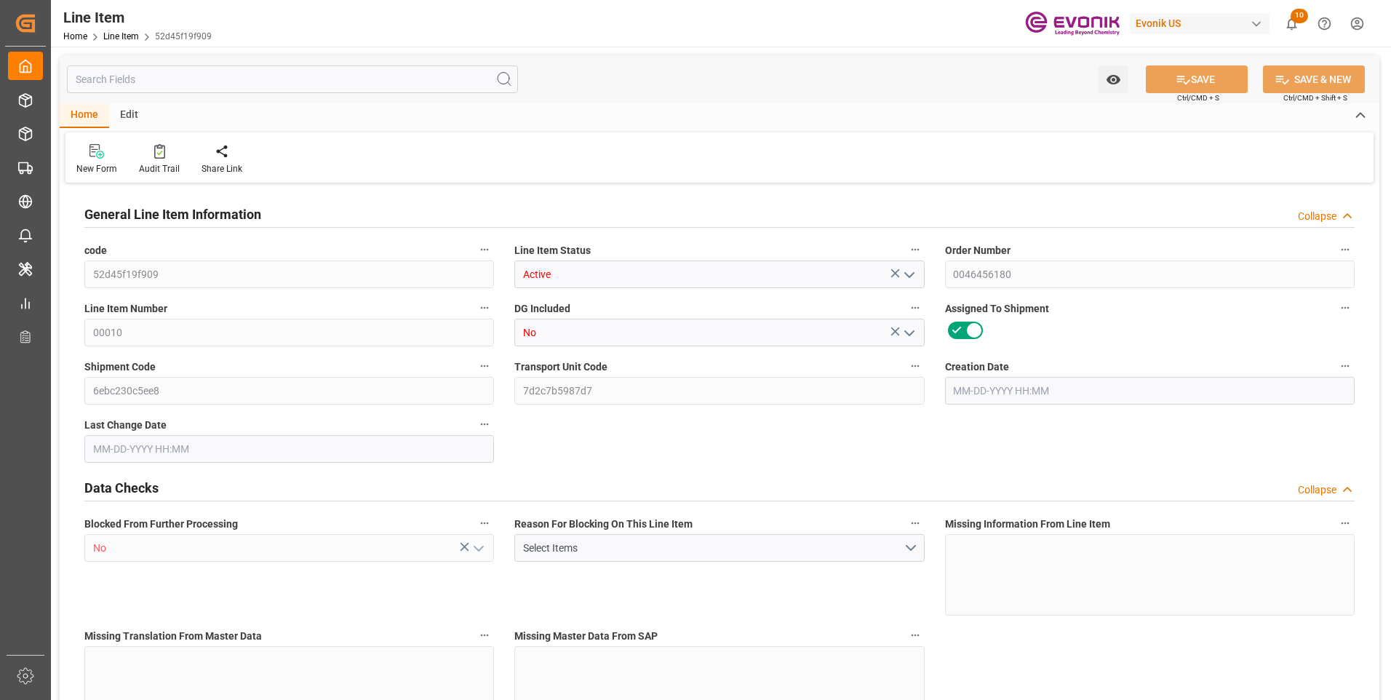
type input "16"
type input "6733.44"
type input "6531.84"
type input "24.4382"
type input "480"
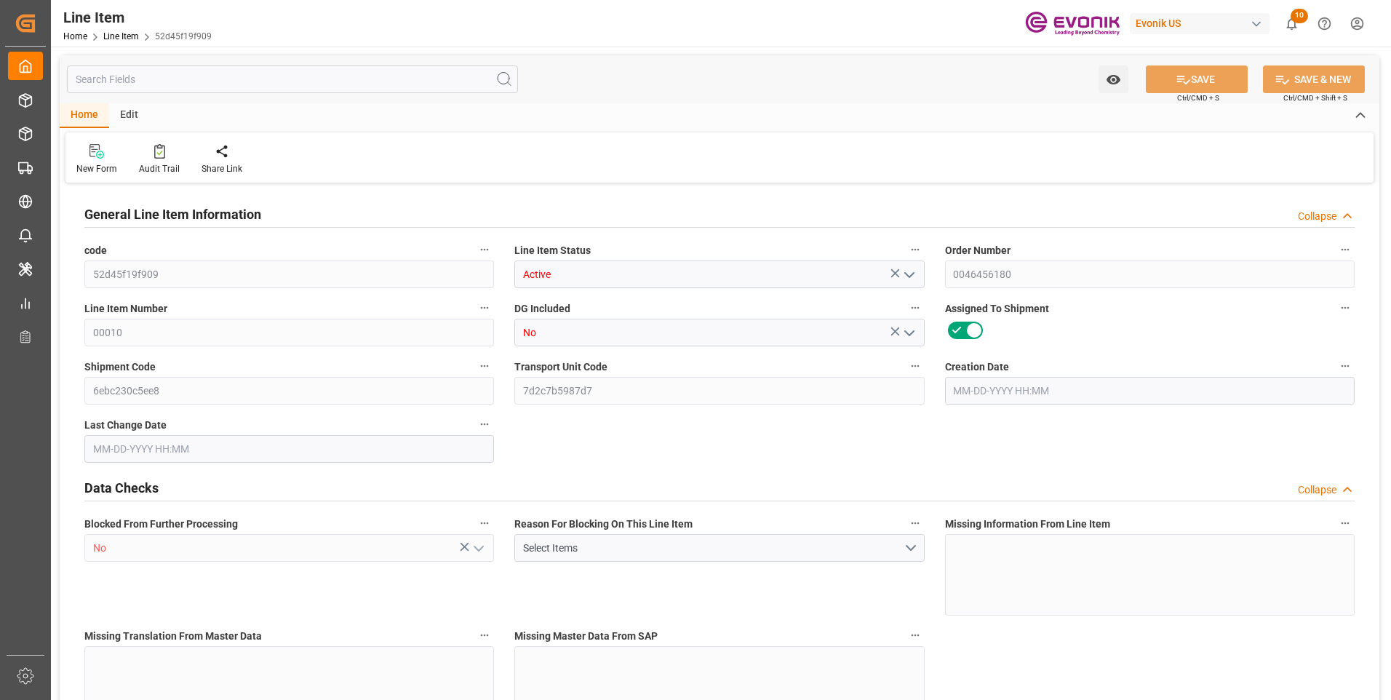
type input "27172.45"
type input "480"
type input "6733.44"
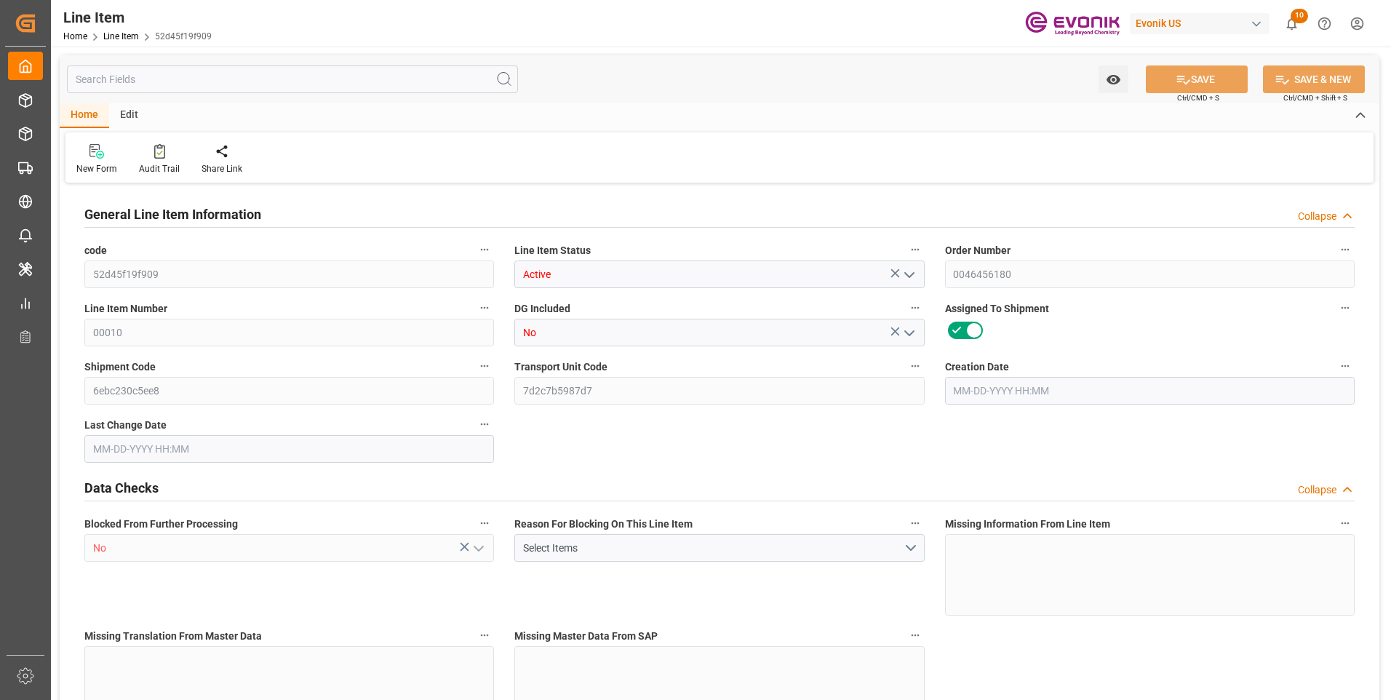
type input "7021.44"
type input "6531.84"
type input "24.4382"
type input "24438.24"
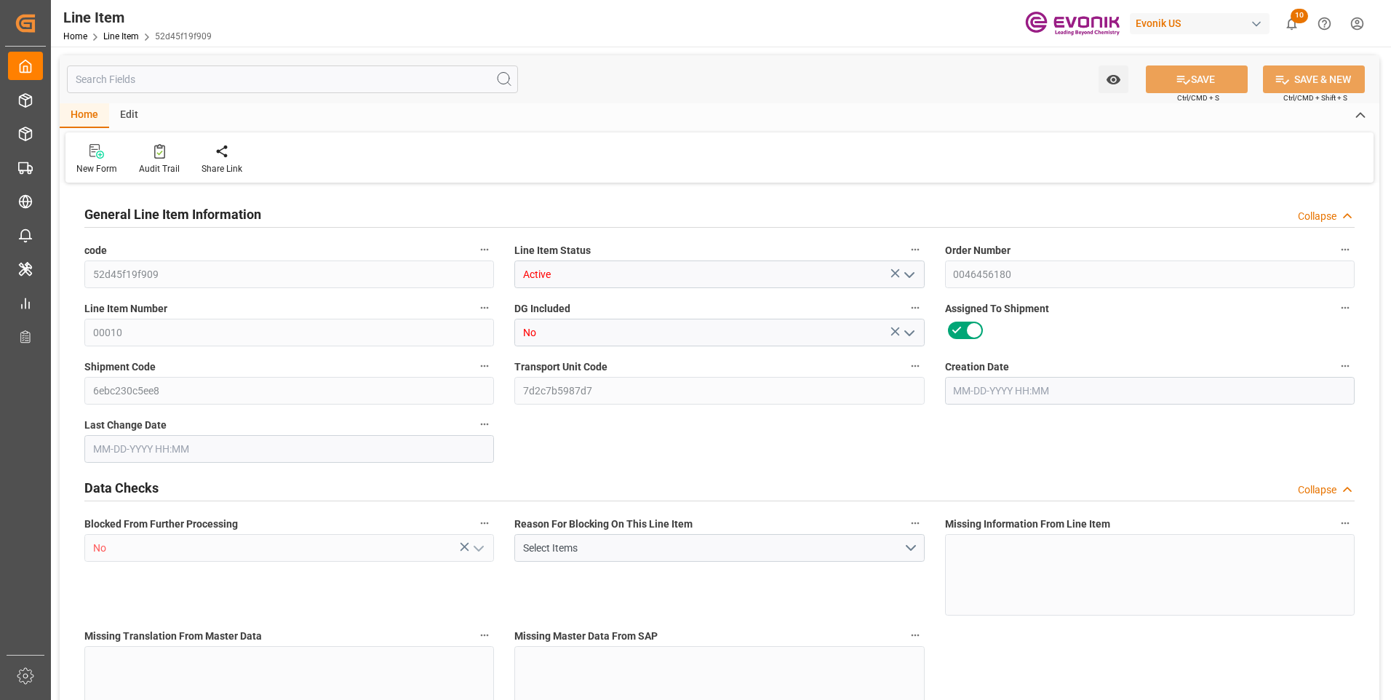
type input "0"
type input "[DATE] 15:50"
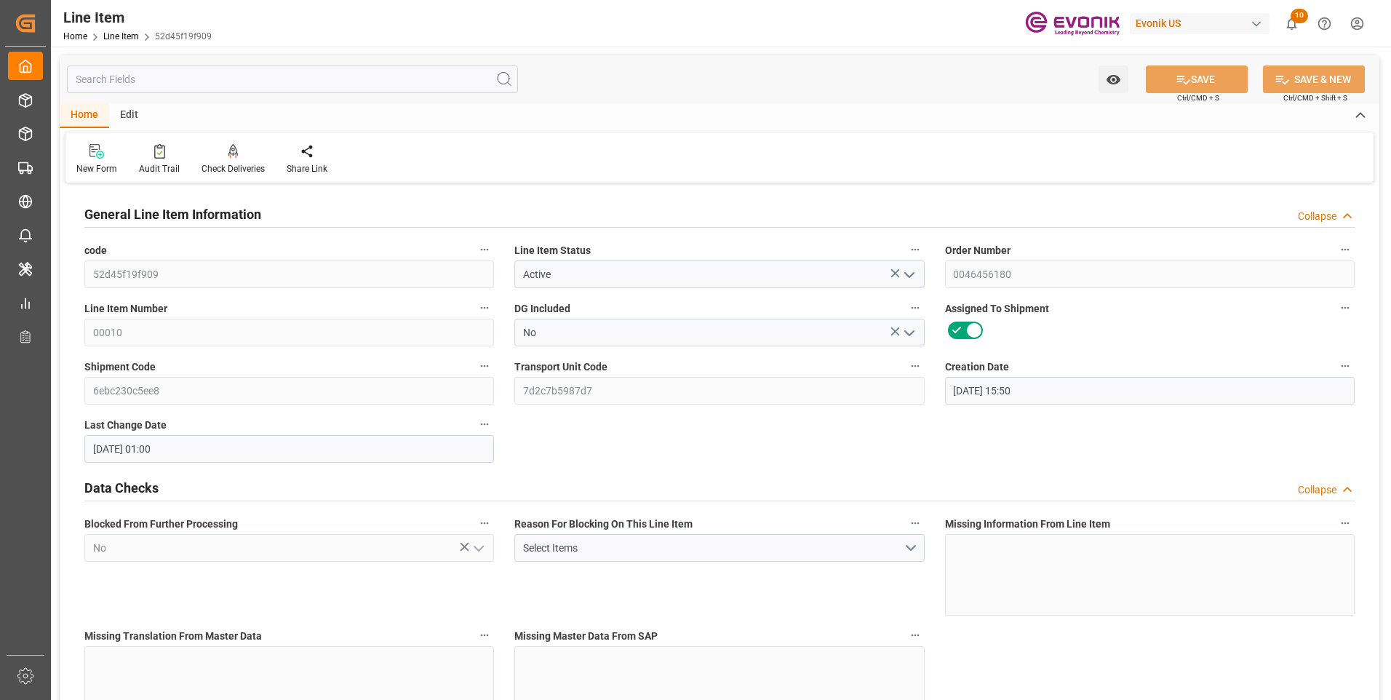
type input "[DATE] 01:00"
type input "[DATE]"
click at [220, 78] on input "text" at bounding box center [292, 79] width 451 height 28
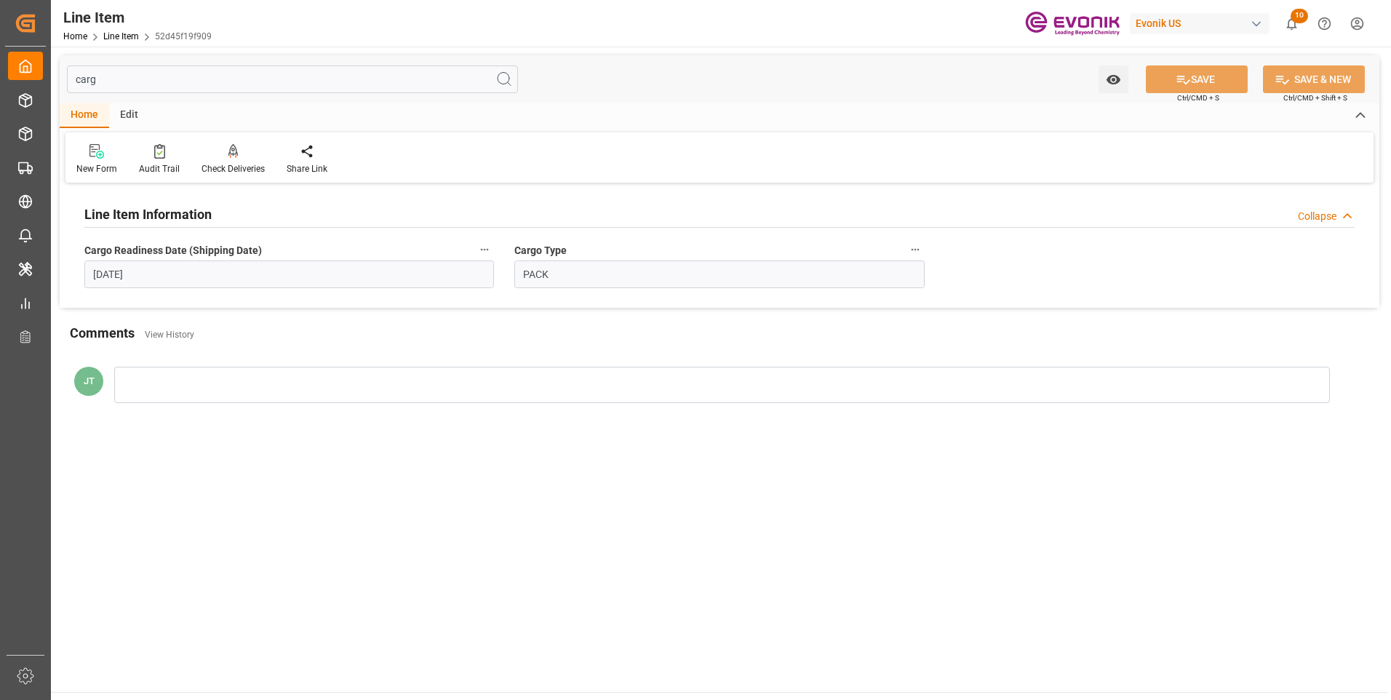
type input "carg"
click at [484, 247] on icon "button" at bounding box center [485, 250] width 12 height 12
click at [497, 250] on icon at bounding box center [494, 249] width 15 height 15
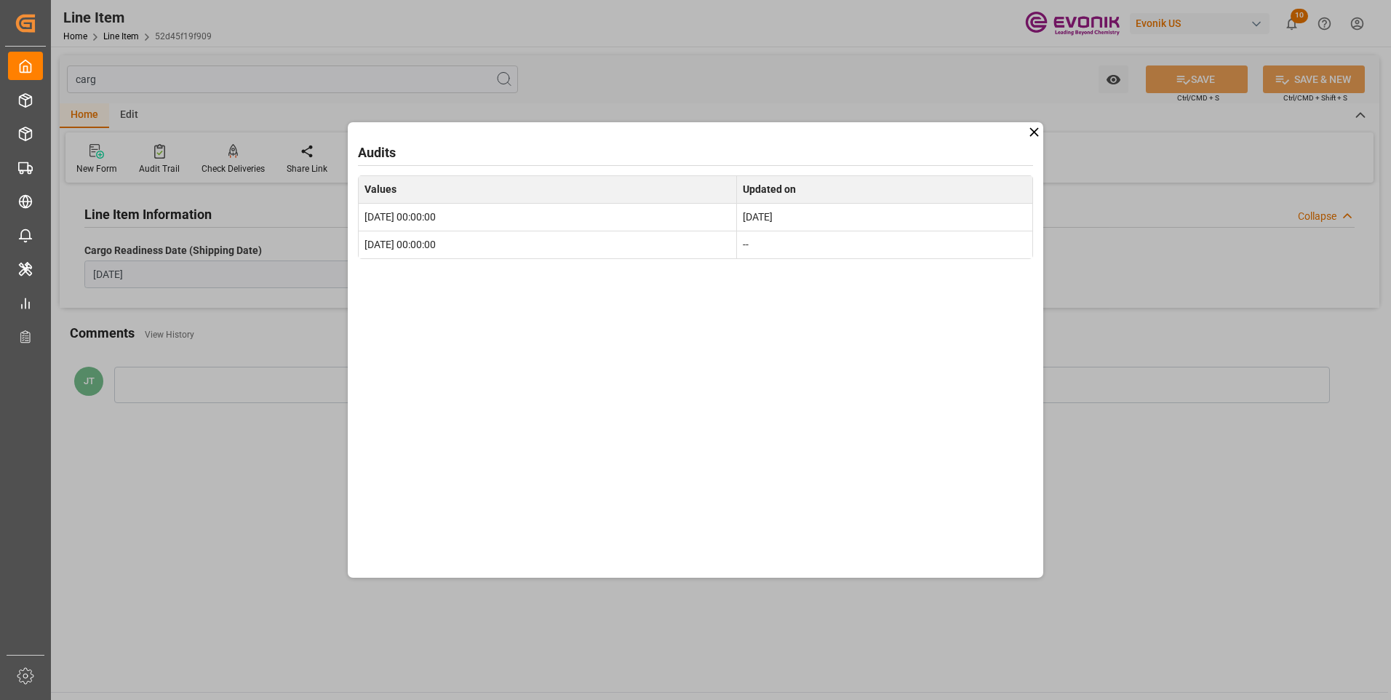
click at [1138, 494] on div "Audits Values Updated on 2025-08-08 00:00:00 [DATE] [DATE] 00:00:00 --" at bounding box center [695, 350] width 1391 height 700
